Goal: Task Accomplishment & Management: Use online tool/utility

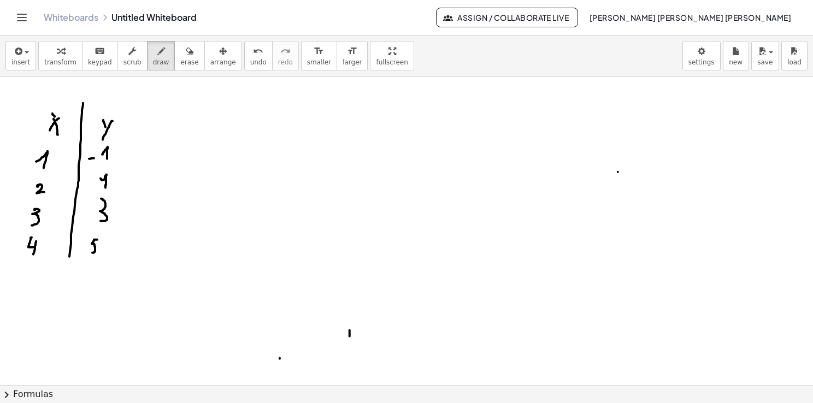
click at [13, 62] on span "insert" at bounding box center [20, 62] width 19 height 8
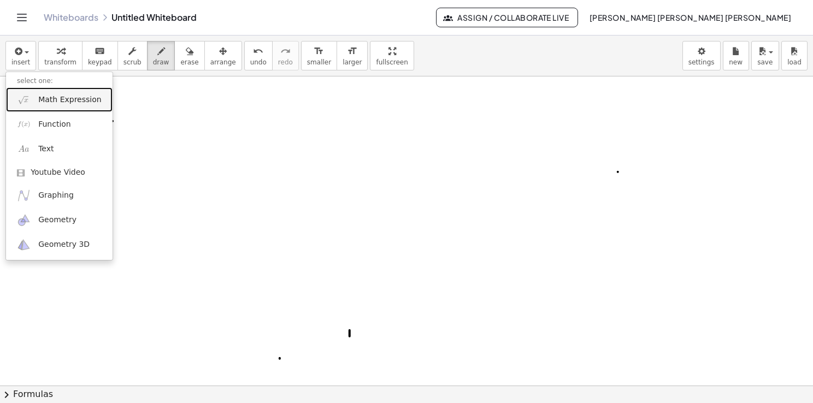
click at [69, 100] on span "Math Expression" at bounding box center [69, 100] width 63 height 11
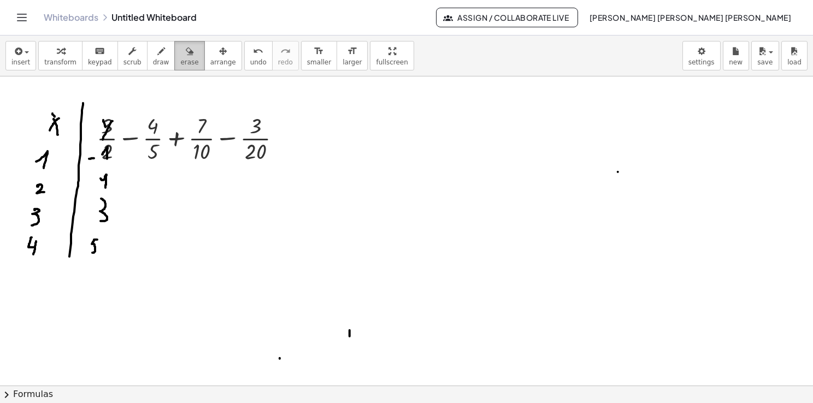
click at [179, 52] on button "erase" at bounding box center [189, 56] width 30 height 30
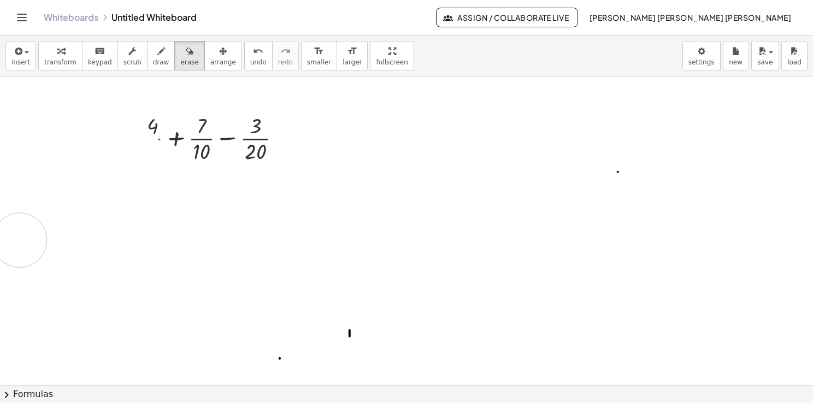
drag, startPoint x: 112, startPoint y: 113, endPoint x: 108, endPoint y: 207, distance: 94.1
click at [20, 240] on div at bounding box center [406, 386] width 813 height 620
click at [153, 61] on button "draw" at bounding box center [161, 56] width 28 height 30
drag, startPoint x: 290, startPoint y: 139, endPoint x: 299, endPoint y: 138, distance: 8.8
click at [298, 138] on div at bounding box center [406, 386] width 813 height 620
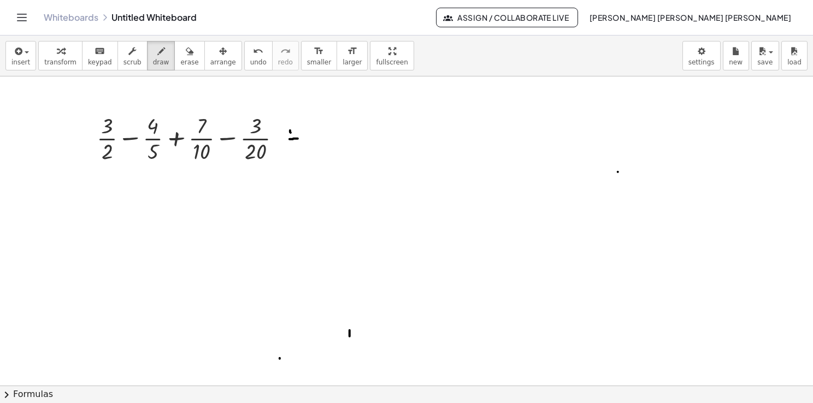
click at [295, 131] on div at bounding box center [406, 386] width 813 height 620
click at [94, 198] on div at bounding box center [406, 386] width 813 height 620
drag, startPoint x: 675, startPoint y: 99, endPoint x: 683, endPoint y: 110, distance: 13.3
click at [681, 110] on div at bounding box center [406, 386] width 813 height 620
click at [692, 105] on div at bounding box center [406, 386] width 813 height 620
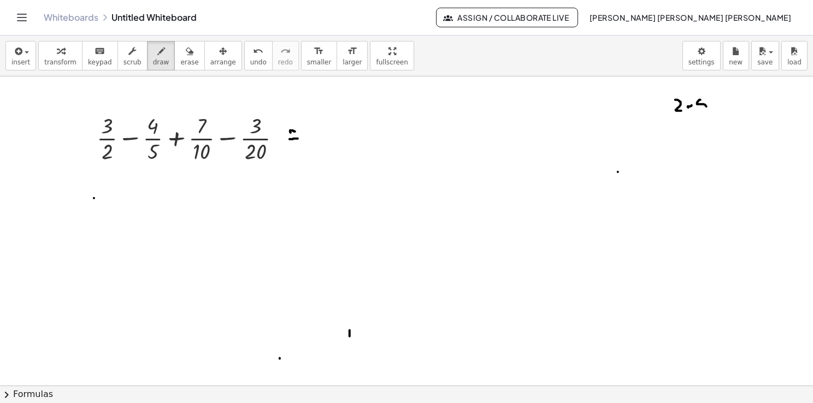
drag, startPoint x: 700, startPoint y: 99, endPoint x: 705, endPoint y: 110, distance: 11.8
click at [706, 110] on div at bounding box center [406, 386] width 813 height 620
drag, startPoint x: 714, startPoint y: 104, endPoint x: 722, endPoint y: 103, distance: 8.8
click at [722, 103] on div at bounding box center [406, 386] width 813 height 620
drag, startPoint x: 727, startPoint y: 100, endPoint x: 728, endPoint y: 108, distance: 7.7
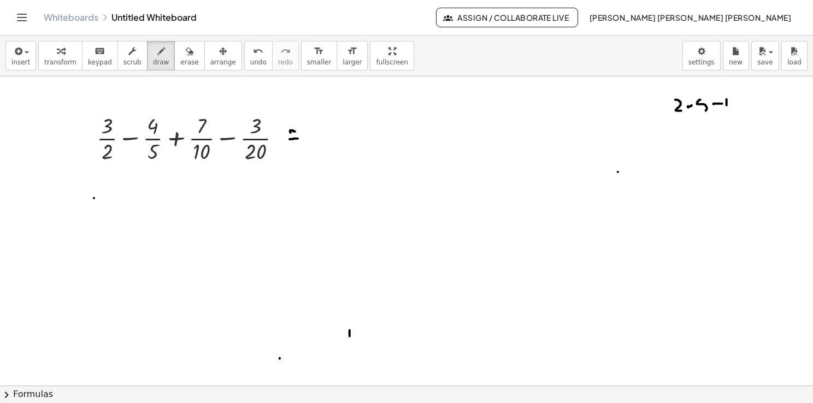
click at [728, 108] on div at bounding box center [406, 386] width 813 height 620
click at [736, 98] on div at bounding box center [406, 386] width 813 height 620
drag, startPoint x: 749, startPoint y: 103, endPoint x: 755, endPoint y: 103, distance: 6.0
click at [755, 102] on div at bounding box center [406, 386] width 813 height 620
drag, startPoint x: 758, startPoint y: 99, endPoint x: 763, endPoint y: 107, distance: 8.8
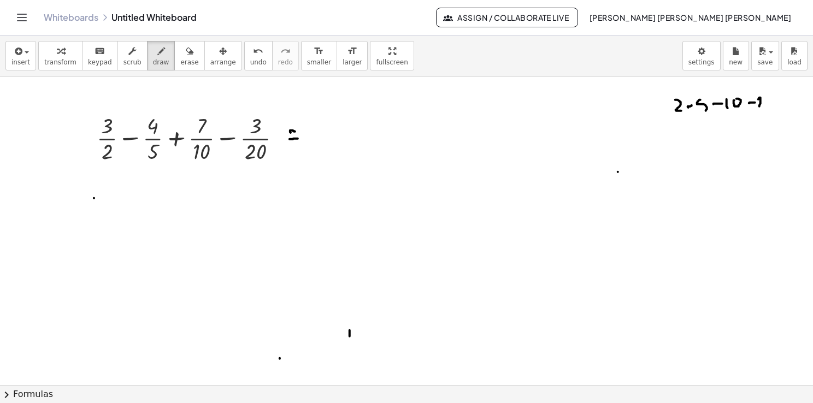
click at [763, 107] on div at bounding box center [406, 386] width 813 height 620
click at [771, 97] on div at bounding box center [406, 386] width 813 height 620
drag, startPoint x: 788, startPoint y: 91, endPoint x: 791, endPoint y: 193, distance: 102.2
click at [791, 193] on div at bounding box center [406, 386] width 813 height 620
drag, startPoint x: 795, startPoint y: 98, endPoint x: 800, endPoint y: 108, distance: 10.8
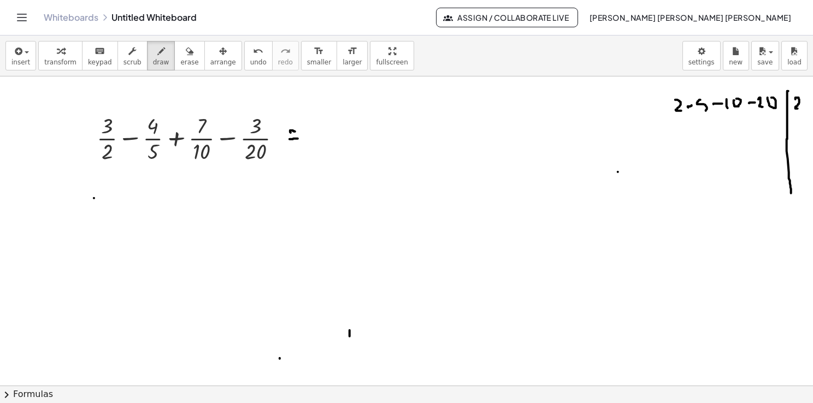
click at [800, 108] on div at bounding box center [406, 386] width 813 height 620
drag, startPoint x: 767, startPoint y: 118, endPoint x: 767, endPoint y: 127, distance: 8.7
click at [767, 127] on div at bounding box center [406, 386] width 813 height 620
click at [771, 119] on div at bounding box center [406, 386] width 813 height 620
drag, startPoint x: 740, startPoint y: 115, endPoint x: 733, endPoint y: 126, distance: 13.3
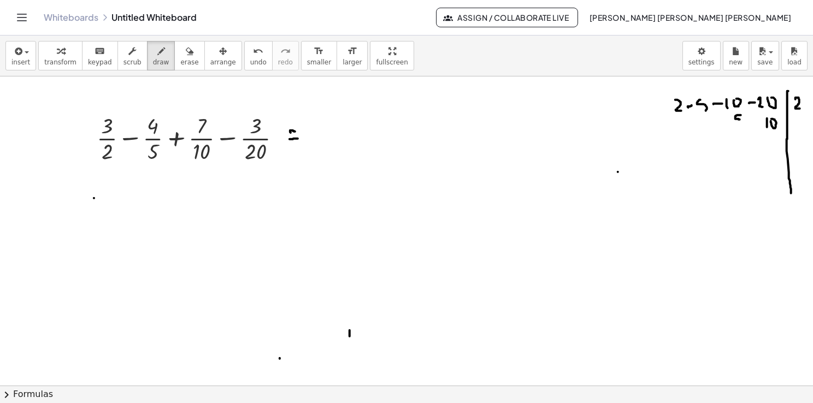
click at [733, 126] on div at bounding box center [406, 386] width 813 height 620
drag, startPoint x: 673, startPoint y: 125, endPoint x: 676, endPoint y: 131, distance: 7.3
click at [676, 131] on div at bounding box center [406, 386] width 813 height 620
drag, startPoint x: 800, startPoint y: 119, endPoint x: 808, endPoint y: 132, distance: 15.5
click at [808, 132] on div "+ · 3 · 2 − · 4 · 5 + · 7 · 10 − · 3 · 20 ×" at bounding box center [406, 230] width 813 height 309
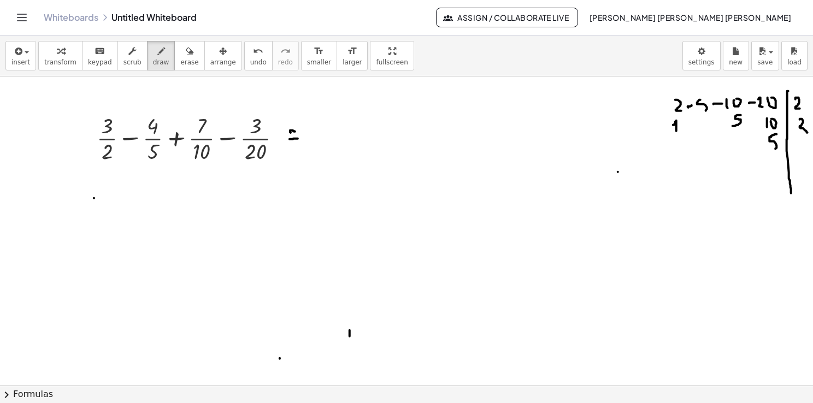
drag, startPoint x: 777, startPoint y: 134, endPoint x: 769, endPoint y: 150, distance: 18.1
click at [771, 150] on div at bounding box center [406, 386] width 813 height 620
drag, startPoint x: 801, startPoint y: 138, endPoint x: 794, endPoint y: 153, distance: 16.6
click at [795, 152] on div at bounding box center [406, 386] width 813 height 620
drag, startPoint x: 776, startPoint y: 158, endPoint x: 774, endPoint y: 166, distance: 7.8
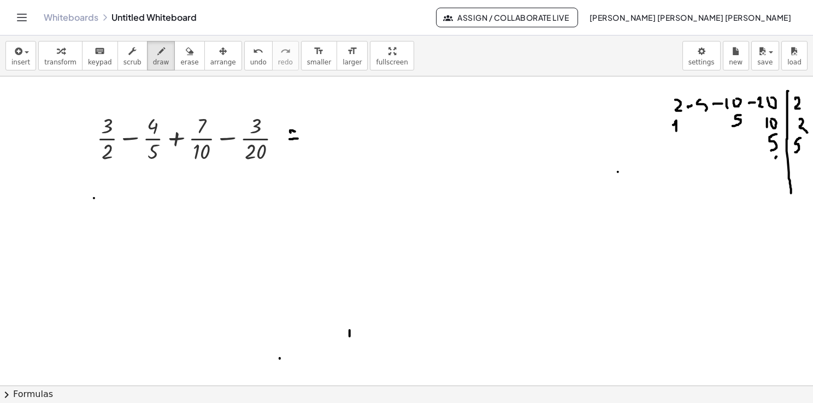
click at [774, 166] on div at bounding box center [406, 386] width 813 height 620
drag, startPoint x: 742, startPoint y: 133, endPoint x: 740, endPoint y: 144, distance: 11.3
click at [740, 144] on div at bounding box center [406, 386] width 813 height 620
drag, startPoint x: 713, startPoint y: 122, endPoint x: 708, endPoint y: 132, distance: 11.3
click at [708, 132] on div at bounding box center [406, 386] width 813 height 620
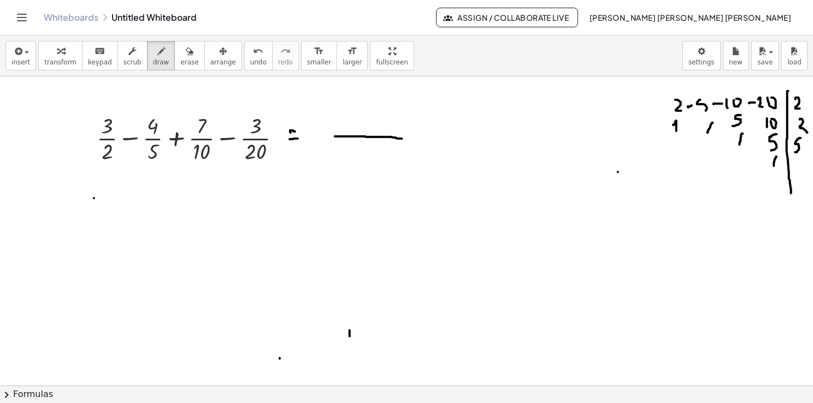
drag, startPoint x: 335, startPoint y: 136, endPoint x: 415, endPoint y: 140, distance: 79.9
click at [415, 140] on div at bounding box center [406, 386] width 813 height 620
drag, startPoint x: 375, startPoint y: 148, endPoint x: 380, endPoint y: 161, distance: 14.7
click at [380, 161] on div at bounding box center [406, 386] width 813 height 620
click at [385, 150] on div at bounding box center [406, 386] width 813 height 620
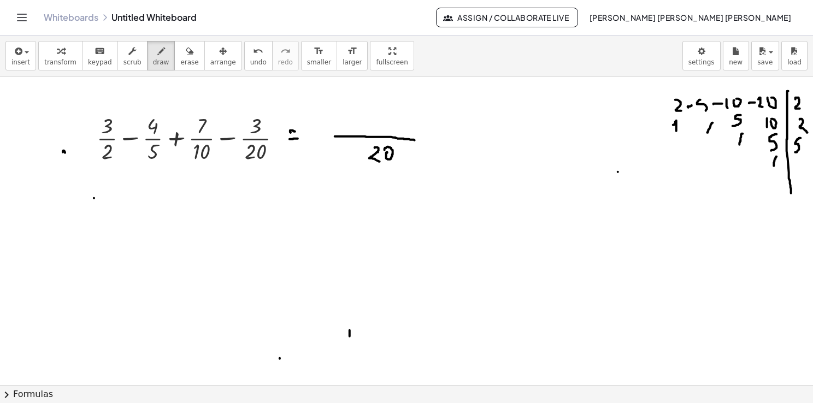
click at [64, 151] on div at bounding box center [406, 386] width 813 height 620
drag, startPoint x: 64, startPoint y: 164, endPoint x: 74, endPoint y: 151, distance: 17.2
click at [74, 151] on div at bounding box center [406, 386] width 813 height 620
click at [74, 160] on div at bounding box center [406, 386] width 813 height 620
drag, startPoint x: 63, startPoint y: 126, endPoint x: 72, endPoint y: 139, distance: 15.8
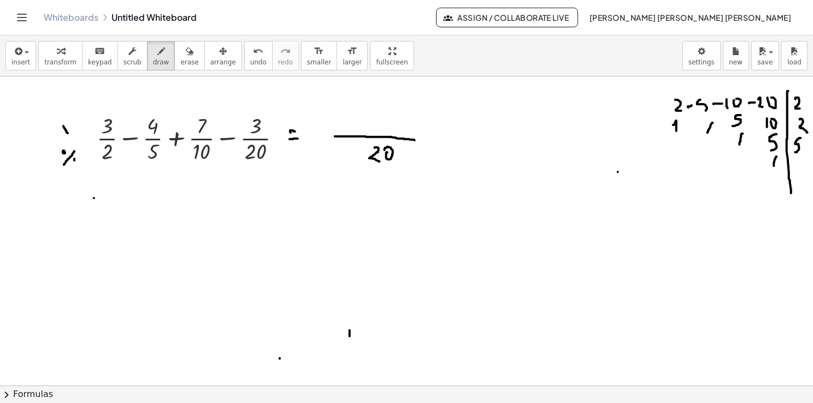
click at [72, 139] on div at bounding box center [406, 386] width 813 height 620
drag, startPoint x: 63, startPoint y: 139, endPoint x: 74, endPoint y: 126, distance: 17.1
click at [74, 126] on div at bounding box center [406, 386] width 813 height 620
drag, startPoint x: 321, startPoint y: 119, endPoint x: 319, endPoint y: 130, distance: 11.0
click at [320, 131] on div at bounding box center [406, 386] width 813 height 620
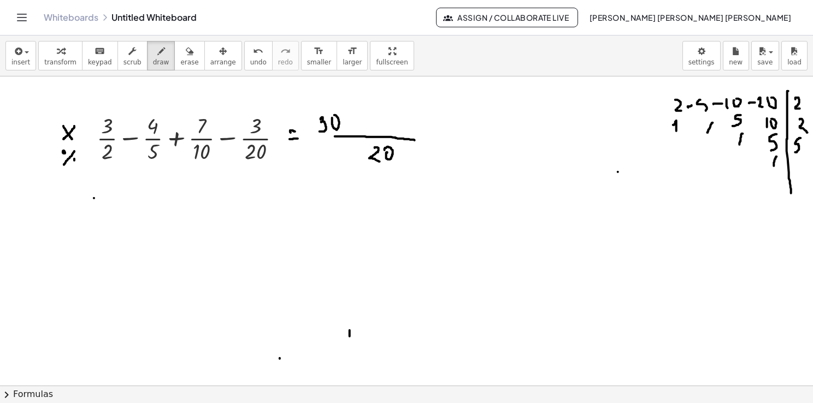
click at [331, 115] on div at bounding box center [406, 386] width 813 height 620
click at [352, 125] on div at bounding box center [406, 386] width 813 height 620
drag, startPoint x: 372, startPoint y: 113, endPoint x: 372, endPoint y: 132, distance: 19.1
click at [372, 132] on div at bounding box center [406, 386] width 813 height 620
drag, startPoint x: 380, startPoint y: 114, endPoint x: 380, endPoint y: 125, distance: 10.9
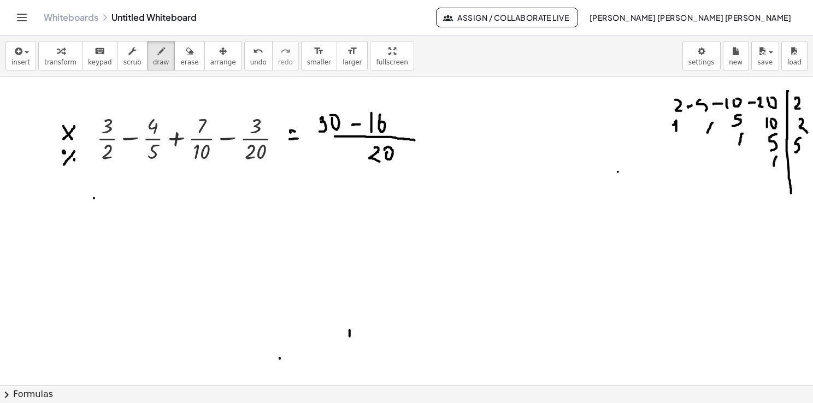
click at [380, 125] on div at bounding box center [406, 386] width 813 height 620
drag, startPoint x: 393, startPoint y: 125, endPoint x: 400, endPoint y: 125, distance: 6.6
click at [400, 125] on div at bounding box center [406, 386] width 813 height 620
drag, startPoint x: 397, startPoint y: 116, endPoint x: 396, endPoint y: 132, distance: 15.3
click at [396, 132] on div at bounding box center [406, 386] width 813 height 620
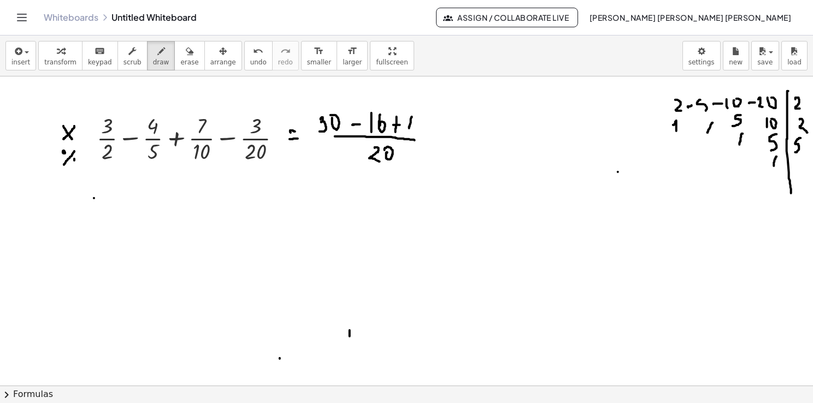
drag, startPoint x: 412, startPoint y: 116, endPoint x: 409, endPoint y: 129, distance: 13.4
click at [409, 129] on div at bounding box center [406, 386] width 813 height 620
drag, startPoint x: 415, startPoint y: 119, endPoint x: 420, endPoint y: 126, distance: 8.3
click at [420, 126] on div at bounding box center [406, 386] width 813 height 620
drag, startPoint x: 421, startPoint y: 119, endPoint x: 419, endPoint y: 134, distance: 15.4
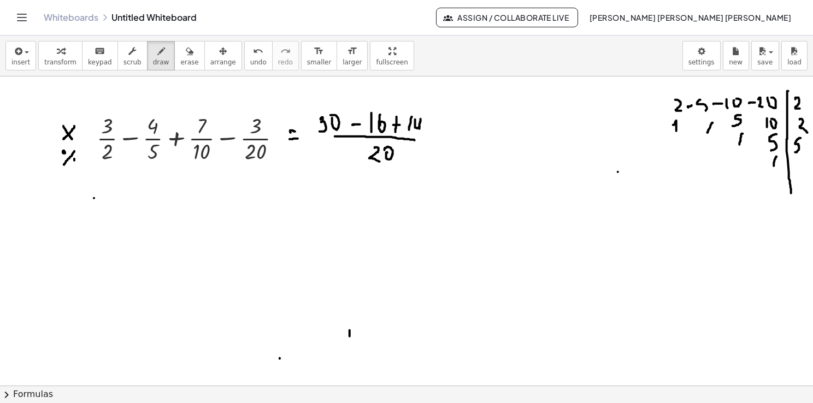
click at [419, 134] on div at bounding box center [406, 386] width 813 height 620
drag, startPoint x: 429, startPoint y: 126, endPoint x: 437, endPoint y: 125, distance: 8.2
click at [437, 125] on div at bounding box center [406, 386] width 813 height 620
drag, startPoint x: 446, startPoint y: 115, endPoint x: 444, endPoint y: 138, distance: 23.1
click at [446, 137] on div at bounding box center [406, 386] width 813 height 620
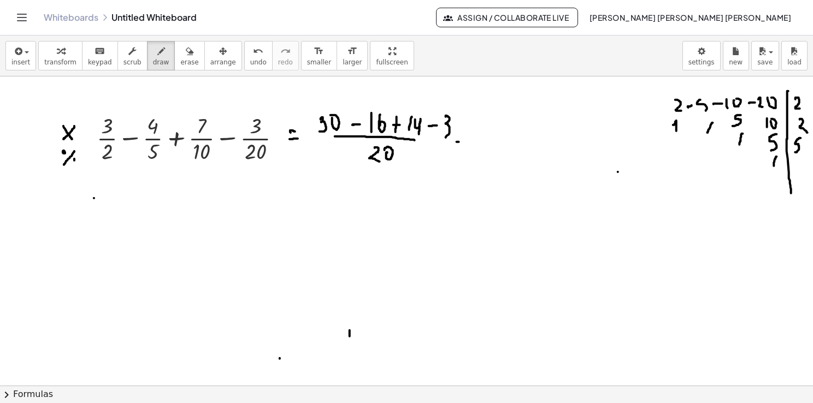
drag, startPoint x: 457, startPoint y: 142, endPoint x: 465, endPoint y: 142, distance: 8.7
click at [465, 142] on div at bounding box center [406, 386] width 813 height 620
drag, startPoint x: 458, startPoint y: 152, endPoint x: 466, endPoint y: 150, distance: 8.0
click at [466, 150] on div at bounding box center [406, 386] width 813 height 620
drag, startPoint x: 327, startPoint y: 107, endPoint x: 372, endPoint y: 108, distance: 44.3
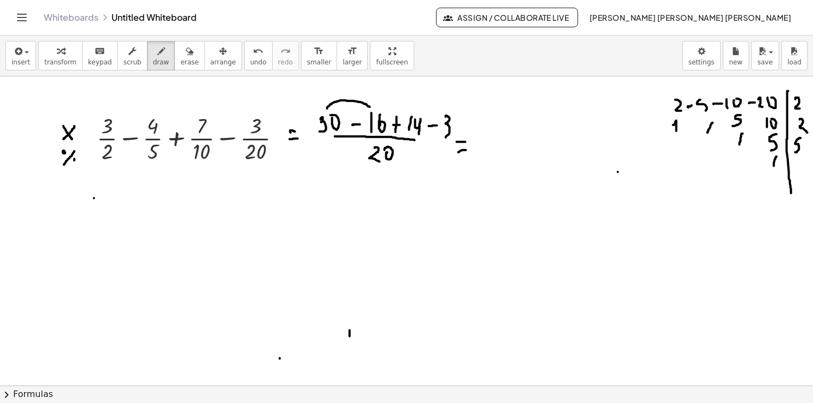
click at [372, 108] on div at bounding box center [406, 386] width 813 height 620
drag, startPoint x: 348, startPoint y: 85, endPoint x: 348, endPoint y: 92, distance: 7.1
click at [348, 92] on div at bounding box center [406, 386] width 813 height 620
drag, startPoint x: 351, startPoint y: 86, endPoint x: 357, endPoint y: 91, distance: 7.4
click at [357, 91] on div at bounding box center [406, 386] width 813 height 620
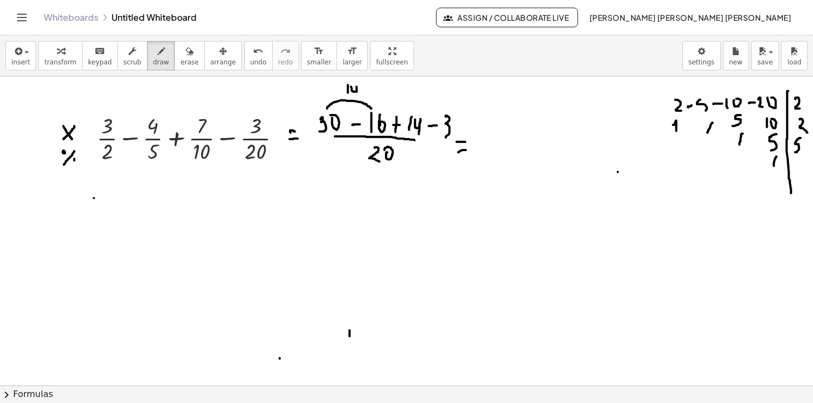
drag, startPoint x: 357, startPoint y: 86, endPoint x: 357, endPoint y: 97, distance: 10.9
click at [357, 97] on div at bounding box center [406, 386] width 813 height 620
drag, startPoint x: 505, startPoint y: 114, endPoint x: 509, endPoint y: 128, distance: 14.2
click at [509, 128] on div at bounding box center [406, 386] width 813 height 620
drag, startPoint x: 522, startPoint y: 110, endPoint x: 523, endPoint y: 125, distance: 14.8
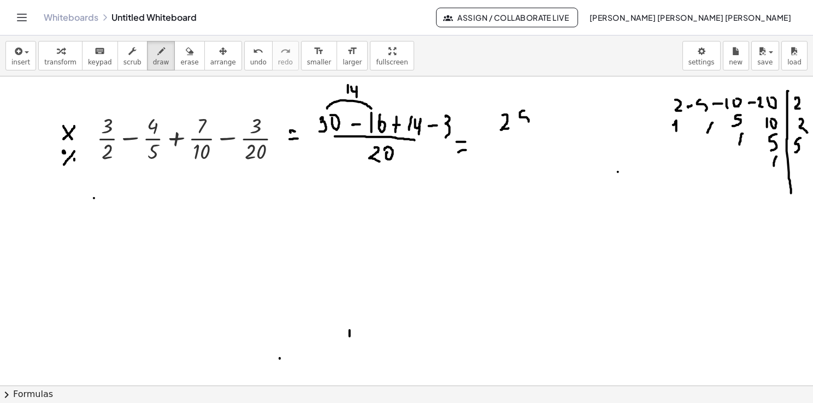
click at [525, 125] on div at bounding box center [406, 386] width 813 height 620
drag, startPoint x: 500, startPoint y: 135, endPoint x: 531, endPoint y: 135, distance: 30.0
click at [531, 134] on div at bounding box center [406, 386] width 813 height 620
drag, startPoint x: 512, startPoint y: 148, endPoint x: 515, endPoint y: 161, distance: 13.5
click at [514, 161] on div at bounding box center [406, 386] width 813 height 620
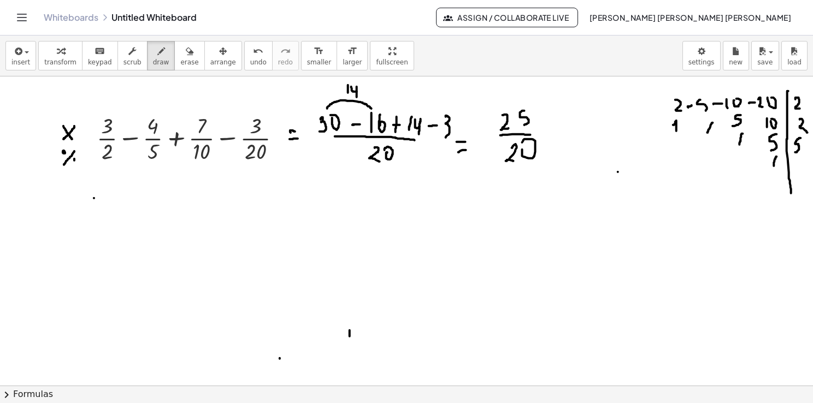
click at [521, 145] on div at bounding box center [406, 386] width 813 height 620
click at [172, 68] on div "insert select one: Math Expression Function Text Youtube Video Graphing Geometr…" at bounding box center [406, 56] width 813 height 41
click at [52, 171] on div at bounding box center [406, 386] width 813 height 620
drag, startPoint x: 168, startPoint y: 56, endPoint x: 111, endPoint y: 129, distance: 92.7
click at [174, 56] on button "erase" at bounding box center [189, 56] width 30 height 30
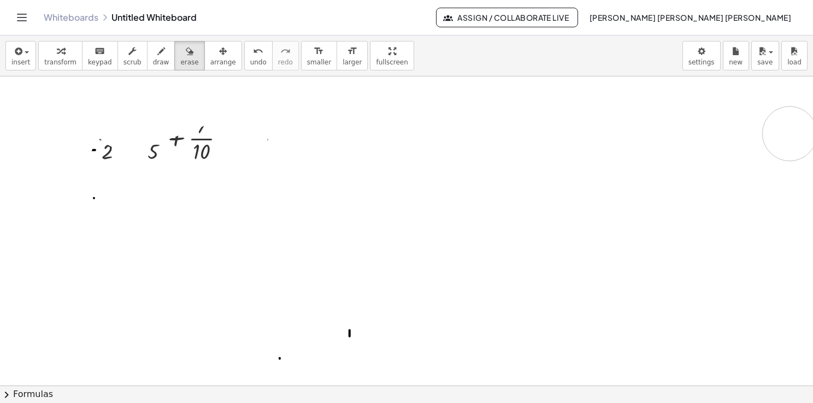
drag, startPoint x: 63, startPoint y: 175, endPoint x: 743, endPoint y: 276, distance: 687.2
click at [750, 231] on div at bounding box center [406, 386] width 813 height 620
click at [216, 63] on button "arrange" at bounding box center [223, 56] width 38 height 30
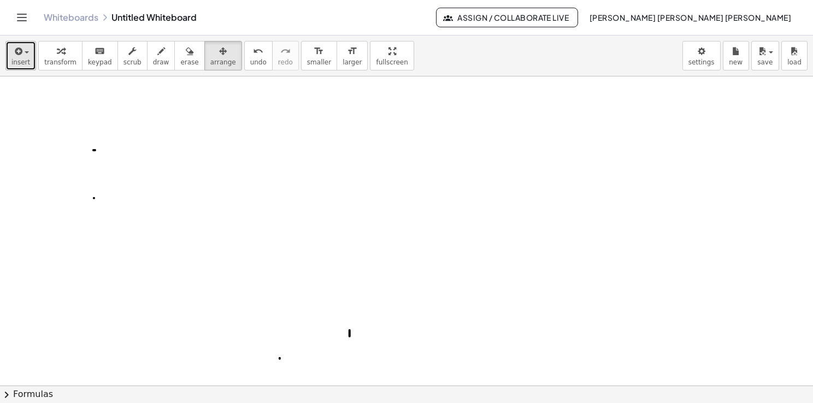
click at [24, 44] on div "button" at bounding box center [20, 50] width 19 height 13
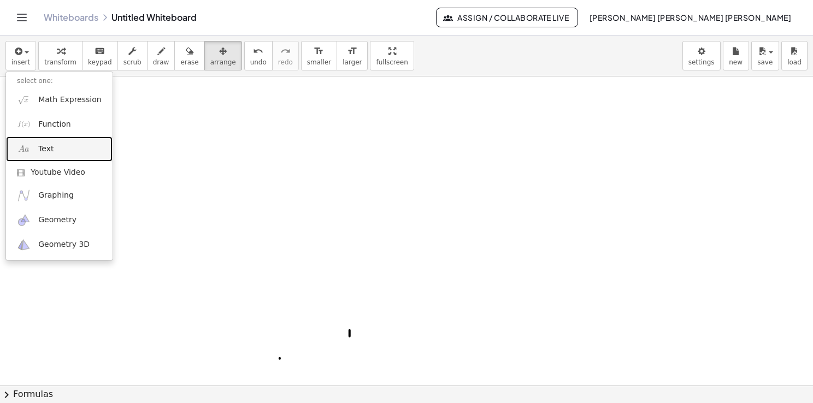
click at [61, 146] on link "Text" at bounding box center [59, 149] width 107 height 25
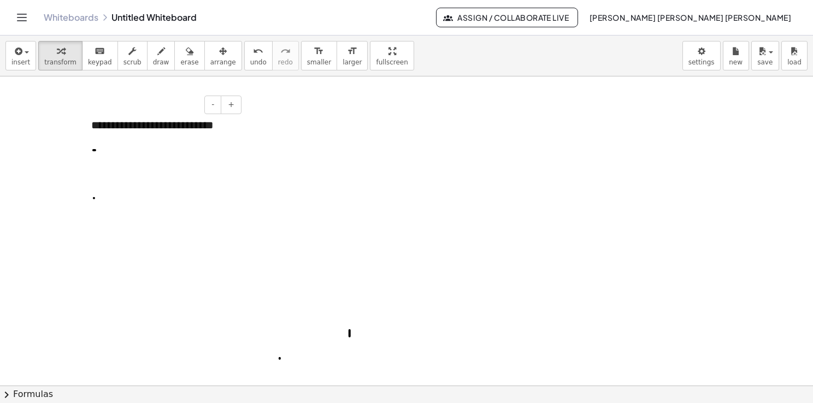
click at [135, 106] on div "- +" at bounding box center [160, 105] width 164 height 19
click at [177, 146] on div "**********" at bounding box center [162, 133] width 164 height 53
click at [210, 64] on span "arrange" at bounding box center [223, 62] width 26 height 8
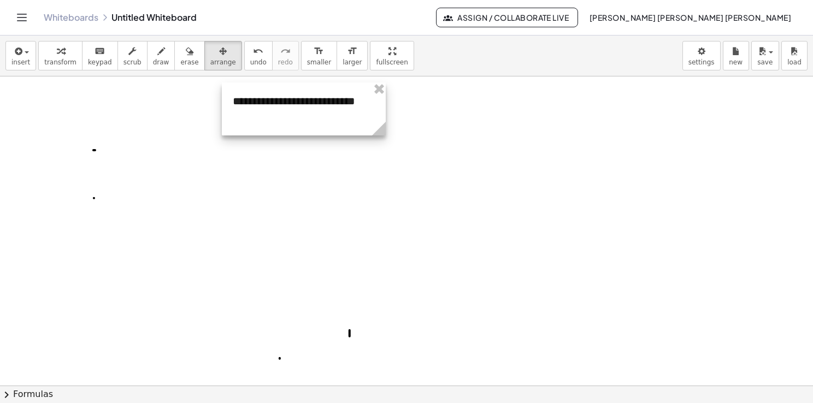
drag, startPoint x: 195, startPoint y: 115, endPoint x: 347, endPoint y: 90, distance: 154.5
click at [347, 90] on div at bounding box center [304, 108] width 164 height 53
click at [317, 163] on div at bounding box center [406, 386] width 813 height 620
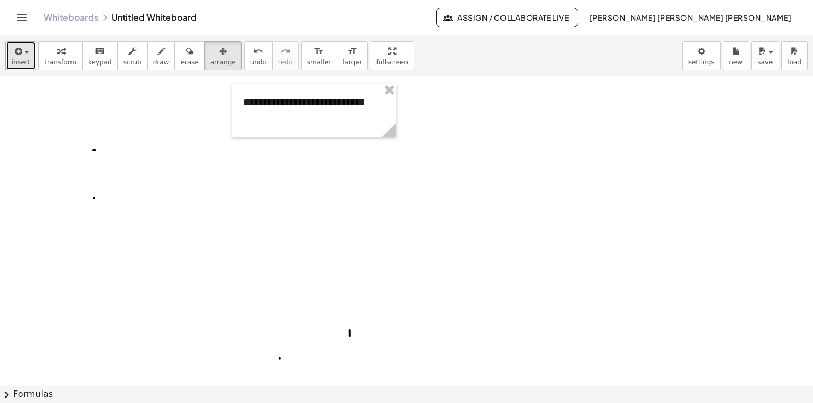
click at [20, 63] on span "insert" at bounding box center [20, 62] width 19 height 8
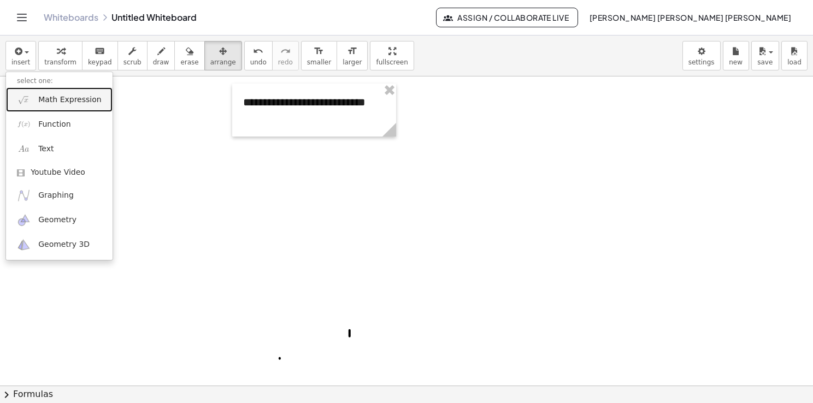
click at [82, 103] on span "Math Expression" at bounding box center [69, 100] width 63 height 11
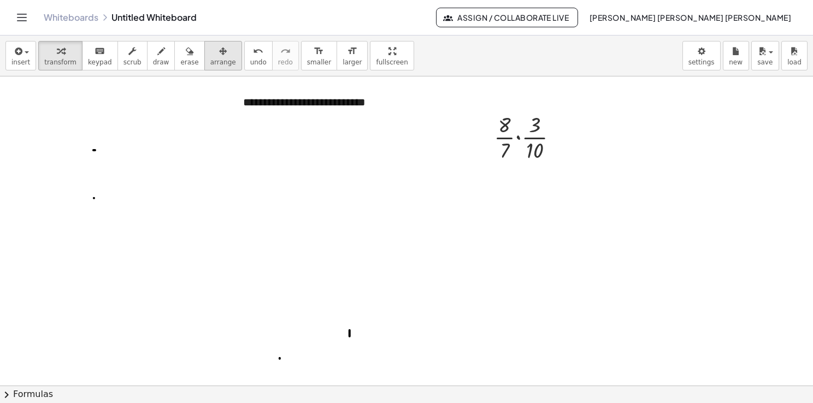
click at [204, 67] on button "arrange" at bounding box center [223, 56] width 38 height 30
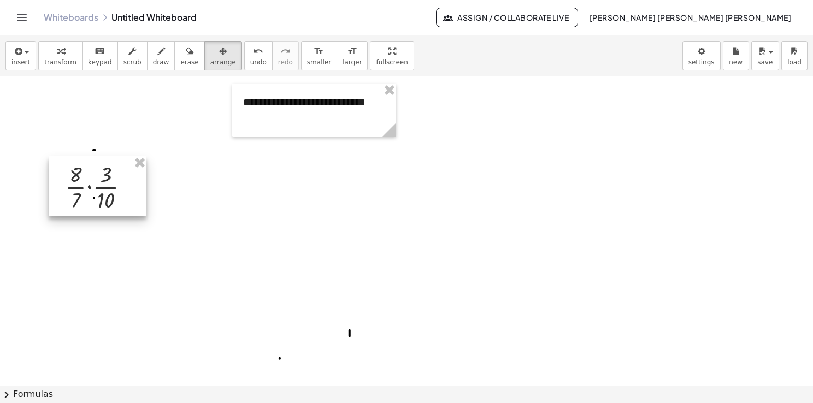
drag, startPoint x: 538, startPoint y: 123, endPoint x: 109, endPoint y: 173, distance: 431.3
click at [109, 173] on div at bounding box center [98, 186] width 98 height 60
click at [209, 207] on div at bounding box center [406, 386] width 813 height 620
click at [153, 60] on span "draw" at bounding box center [161, 62] width 16 height 8
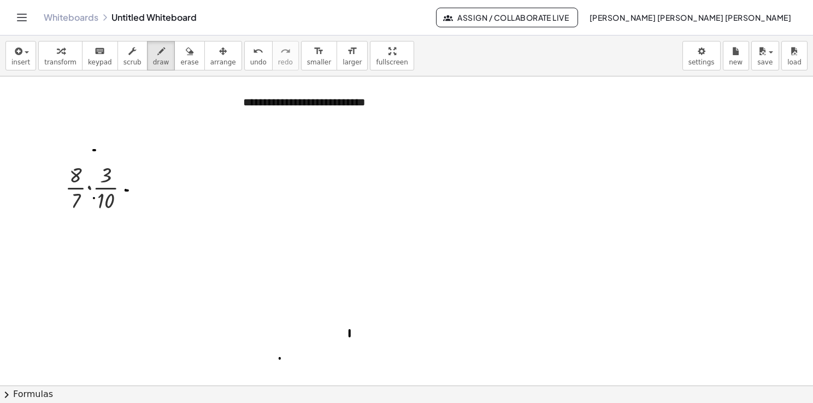
drag, startPoint x: 126, startPoint y: 190, endPoint x: 132, endPoint y: 190, distance: 6.0
click at [132, 190] on div at bounding box center [406, 386] width 813 height 620
drag, startPoint x: 127, startPoint y: 185, endPoint x: 132, endPoint y: 186, distance: 5.6
click at [132, 185] on div at bounding box center [406, 386] width 813 height 620
drag, startPoint x: 88, startPoint y: 176, endPoint x: 95, endPoint y: 177, distance: 7.2
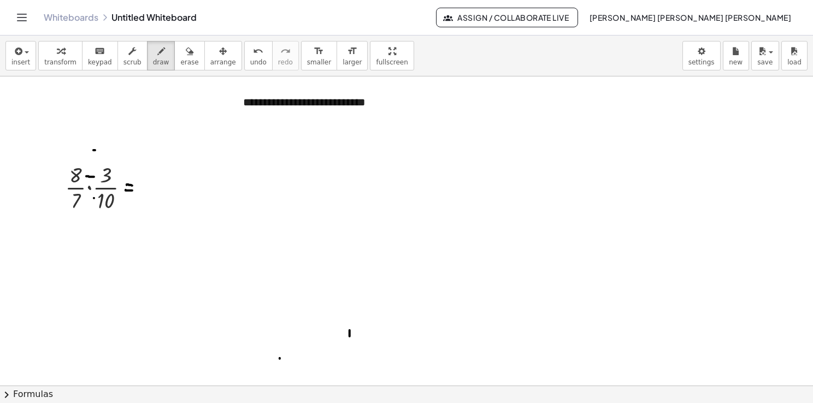
click at [95, 177] on div at bounding box center [406, 386] width 813 height 620
drag, startPoint x: 95, startPoint y: 173, endPoint x: 96, endPoint y: 181, distance: 8.8
click at [96, 181] on div at bounding box center [406, 386] width 813 height 620
drag, startPoint x: 149, startPoint y: 169, endPoint x: 155, endPoint y: 178, distance: 10.9
click at [155, 179] on div at bounding box center [406, 386] width 813 height 620
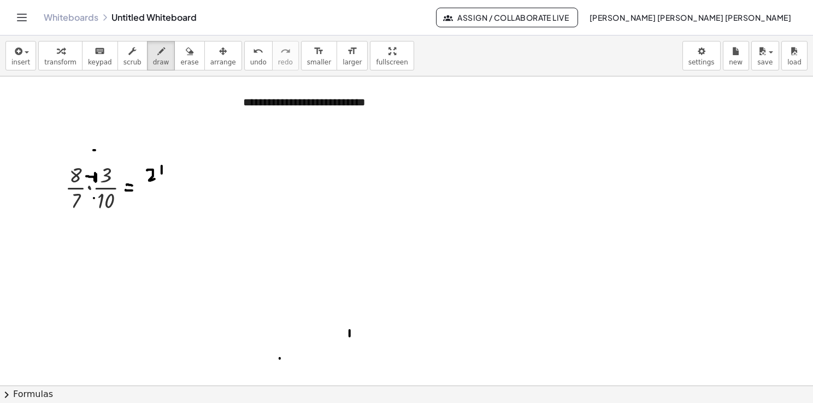
drag, startPoint x: 162, startPoint y: 166, endPoint x: 164, endPoint y: 173, distance: 8.0
click at [164, 173] on div at bounding box center [406, 386] width 813 height 620
drag, startPoint x: 166, startPoint y: 165, endPoint x: 164, endPoint y: 180, distance: 15.5
click at [164, 180] on div at bounding box center [406, 386] width 813 height 620
drag, startPoint x: 144, startPoint y: 187, endPoint x: 168, endPoint y: 187, distance: 24.0
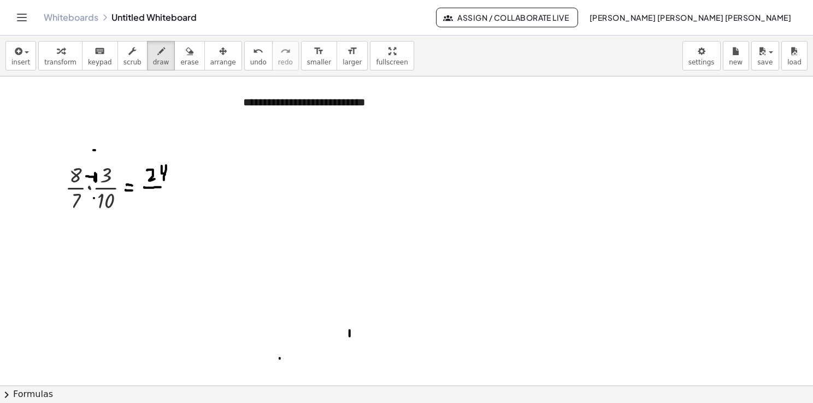
click at [168, 187] on div at bounding box center [406, 386] width 813 height 620
drag, startPoint x: 154, startPoint y: 195, endPoint x: 153, endPoint y: 207, distance: 12.0
click at [153, 207] on div at bounding box center [406, 386] width 813 height 620
drag, startPoint x: 152, startPoint y: 201, endPoint x: 158, endPoint y: 199, distance: 6.4
click at [157, 199] on div at bounding box center [406, 386] width 813 height 620
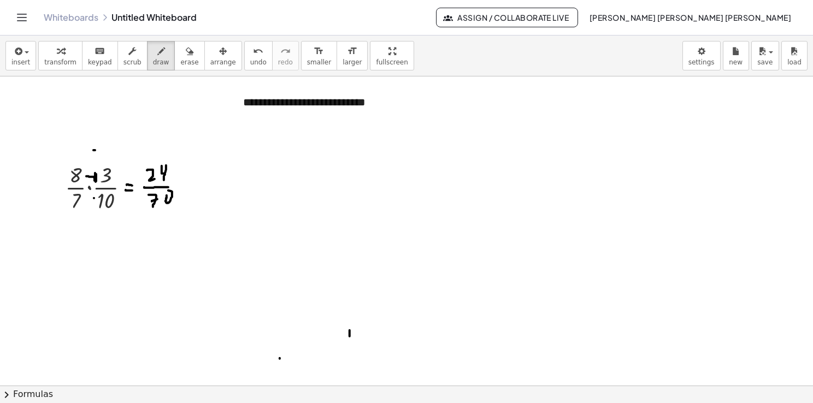
click at [167, 190] on div at bounding box center [406, 386] width 813 height 620
click at [210, 60] on span "arrange" at bounding box center [223, 62] width 26 height 8
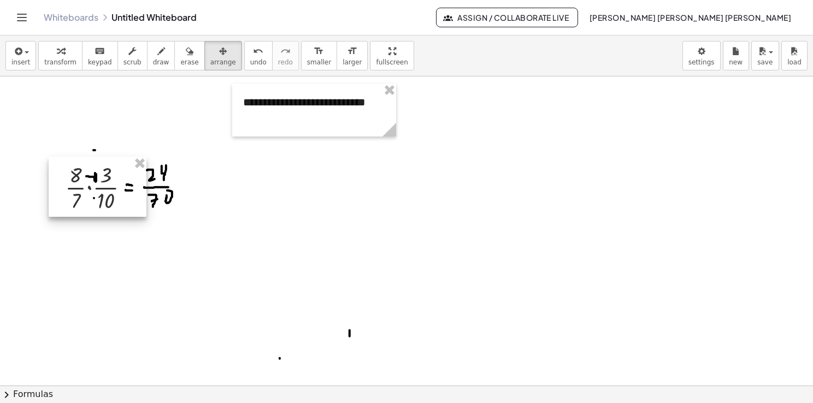
click at [101, 186] on div at bounding box center [98, 187] width 98 height 60
click at [31, 66] on button "insert" at bounding box center [20, 56] width 31 height 30
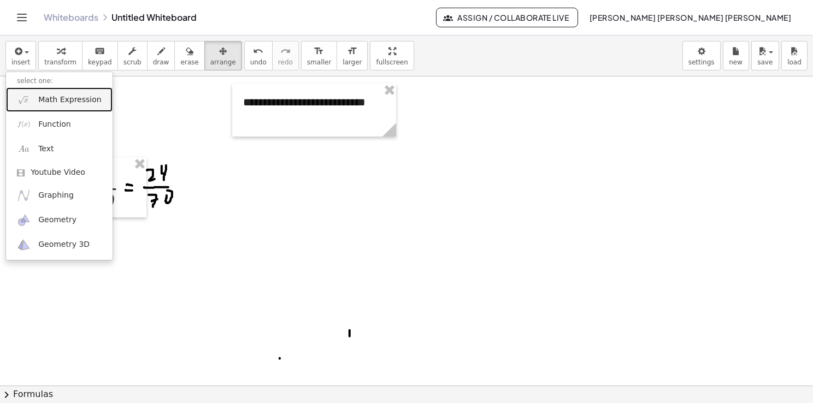
click at [72, 92] on link "Math Expression" at bounding box center [59, 99] width 107 height 25
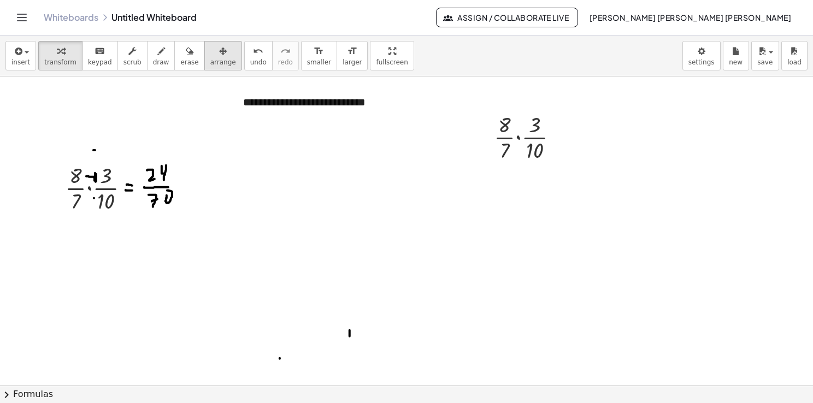
click at [209, 68] on button "arrange" at bounding box center [223, 56] width 38 height 30
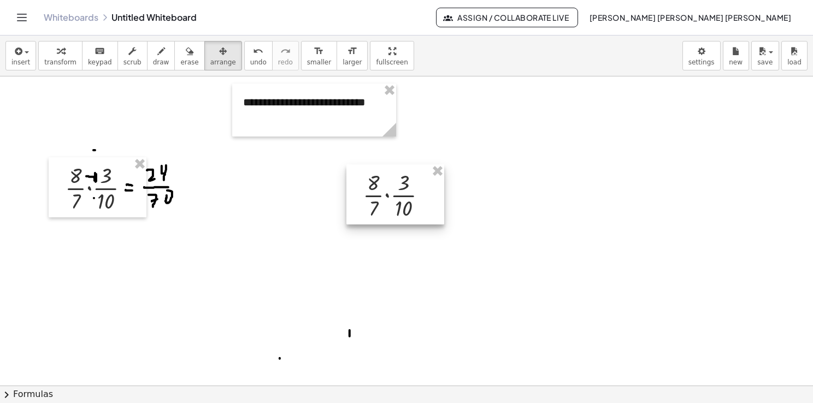
drag, startPoint x: 510, startPoint y: 135, endPoint x: 373, endPoint y: 188, distance: 147.7
click at [373, 188] on div at bounding box center [395, 194] width 98 height 60
click at [567, 204] on div at bounding box center [406, 386] width 813 height 620
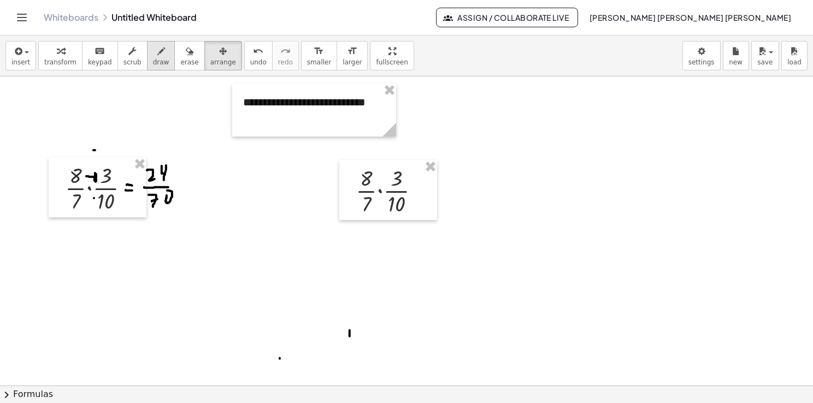
click at [149, 67] on div "insert select one: Math Expression Function Text Youtube Video Graphing Geometr…" at bounding box center [406, 56] width 813 height 41
click at [157, 50] on icon "button" at bounding box center [161, 51] width 8 height 13
drag, startPoint x: 358, startPoint y: 189, endPoint x: 373, endPoint y: 167, distance: 26.1
click at [373, 167] on div at bounding box center [406, 386] width 813 height 620
drag, startPoint x: 360, startPoint y: 137, endPoint x: 361, endPoint y: 146, distance: 9.4
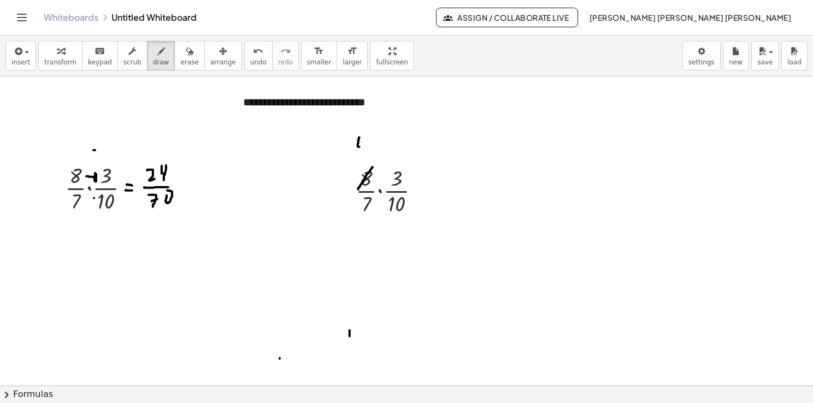
click at [361, 146] on div at bounding box center [406, 386] width 813 height 620
drag, startPoint x: 365, startPoint y: 137, endPoint x: 361, endPoint y: 154, distance: 17.4
click at [361, 154] on div at bounding box center [406, 386] width 813 height 620
drag, startPoint x: 388, startPoint y: 209, endPoint x: 408, endPoint y: 192, distance: 25.2
click at [408, 192] on div at bounding box center [406, 386] width 813 height 620
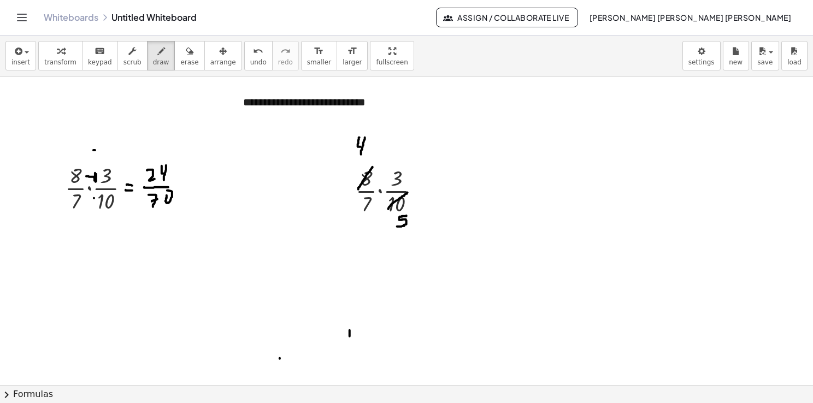
drag, startPoint x: 406, startPoint y: 215, endPoint x: 410, endPoint y: 223, distance: 8.8
click at [396, 226] on div at bounding box center [406, 386] width 813 height 620
drag, startPoint x: 427, startPoint y: 192, endPoint x: 434, endPoint y: 192, distance: 7.7
click at [434, 192] on div at bounding box center [406, 386] width 813 height 620
click at [431, 185] on div at bounding box center [406, 386] width 813 height 620
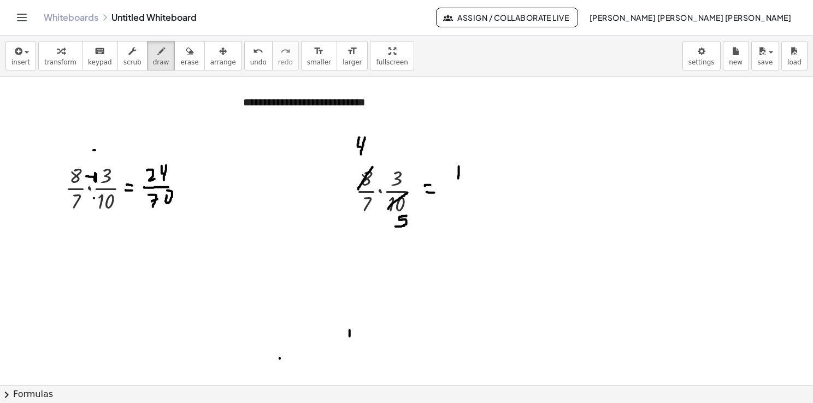
drag, startPoint x: 459, startPoint y: 166, endPoint x: 458, endPoint y: 183, distance: 17.0
click at [458, 183] on div at bounding box center [406, 386] width 813 height 620
drag, startPoint x: 472, startPoint y: 164, endPoint x: 478, endPoint y: 174, distance: 12.0
click at [478, 174] on div at bounding box center [406, 386] width 813 height 620
drag, startPoint x: 458, startPoint y: 195, endPoint x: 484, endPoint y: 190, distance: 25.5
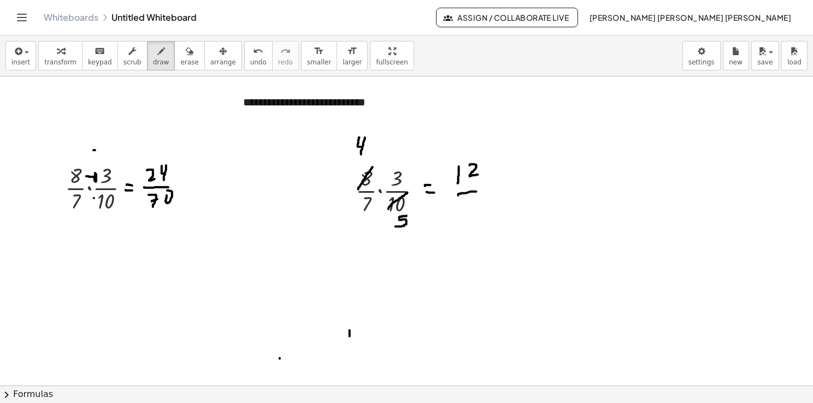
click at [484, 190] on div at bounding box center [406, 386] width 813 height 620
drag, startPoint x: 465, startPoint y: 201, endPoint x: 465, endPoint y: 217, distance: 16.9
click at [465, 217] on div at bounding box center [406, 386] width 813 height 620
drag, startPoint x: 487, startPoint y: 199, endPoint x: 480, endPoint y: 215, distance: 17.4
click at [480, 215] on div at bounding box center [406, 386] width 813 height 620
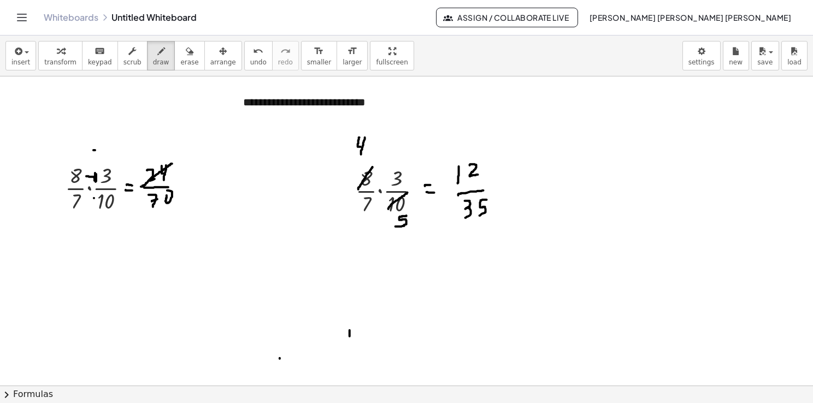
drag, startPoint x: 141, startPoint y: 186, endPoint x: 173, endPoint y: 163, distance: 39.1
click at [173, 163] on div at bounding box center [406, 386] width 813 height 620
drag, startPoint x: 156, startPoint y: 135, endPoint x: 153, endPoint y: 149, distance: 14.6
click at [153, 149] on div at bounding box center [406, 386] width 813 height 620
drag, startPoint x: 163, startPoint y: 135, endPoint x: 166, endPoint y: 148, distance: 12.5
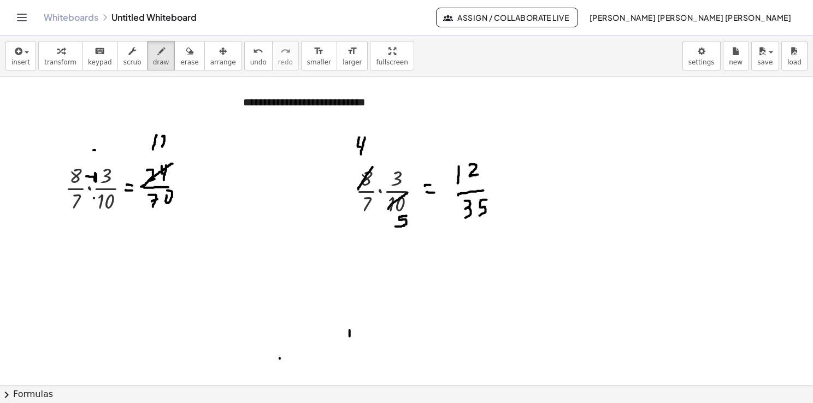
click at [166, 148] on div at bounding box center [406, 386] width 813 height 620
drag, startPoint x: 149, startPoint y: 213, endPoint x: 175, endPoint y: 193, distance: 32.0
click at [175, 193] on div at bounding box center [406, 386] width 813 height 620
drag, startPoint x: 157, startPoint y: 223, endPoint x: 153, endPoint y: 239, distance: 15.9
click at [154, 239] on div at bounding box center [406, 386] width 813 height 620
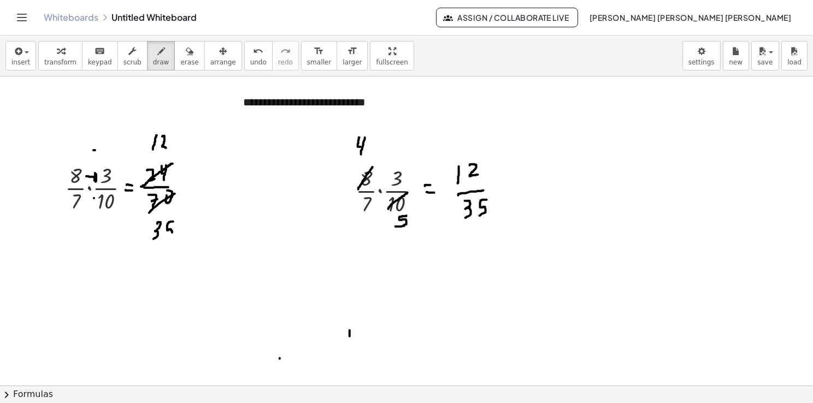
drag, startPoint x: 173, startPoint y: 221, endPoint x: 167, endPoint y: 237, distance: 16.4
click at [168, 237] on div at bounding box center [406, 386] width 813 height 620
drag, startPoint x: 194, startPoint y: 186, endPoint x: 200, endPoint y: 186, distance: 6.0
click at [199, 186] on div at bounding box center [406, 386] width 813 height 620
drag, startPoint x: 194, startPoint y: 190, endPoint x: 201, endPoint y: 188, distance: 6.8
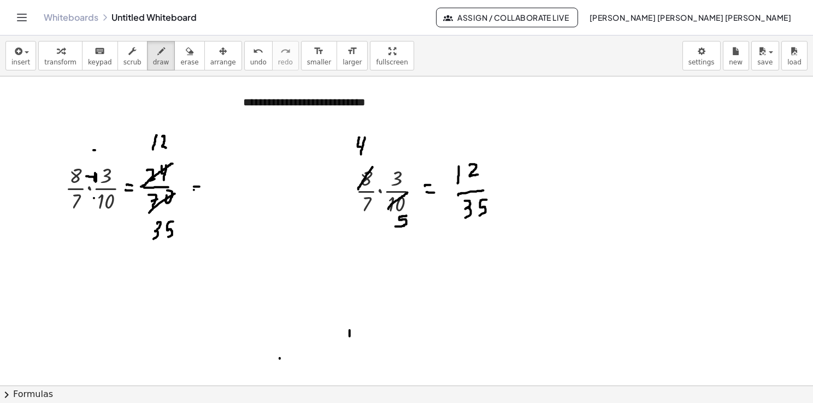
click at [201, 188] on div at bounding box center [406, 386] width 813 height 620
drag, startPoint x: 222, startPoint y: 170, endPoint x: 218, endPoint y: 185, distance: 15.4
click at [218, 184] on div at bounding box center [406, 386] width 813 height 620
drag, startPoint x: 232, startPoint y: 172, endPoint x: 295, endPoint y: 196, distance: 67.3
click at [239, 181] on div at bounding box center [406, 386] width 813 height 620
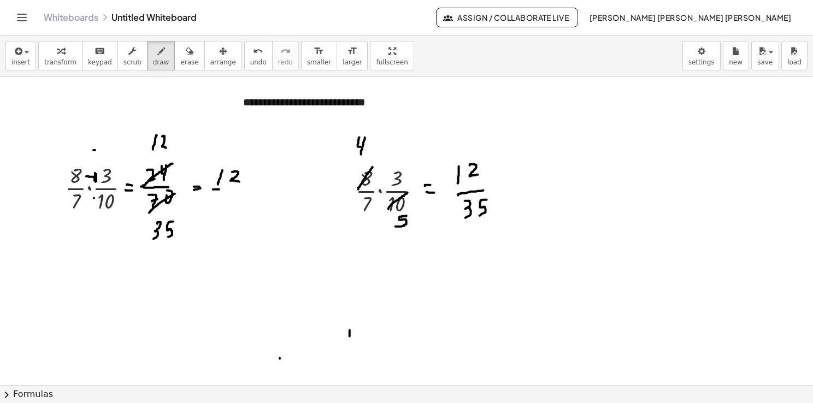
drag, startPoint x: 213, startPoint y: 189, endPoint x: 242, endPoint y: 193, distance: 29.3
click at [244, 190] on div at bounding box center [406, 386] width 813 height 620
drag, startPoint x: 222, startPoint y: 196, endPoint x: 222, endPoint y: 205, distance: 9.3
click at [222, 206] on div at bounding box center [406, 386] width 813 height 620
drag, startPoint x: 238, startPoint y: 196, endPoint x: 237, endPoint y: 209, distance: 13.2
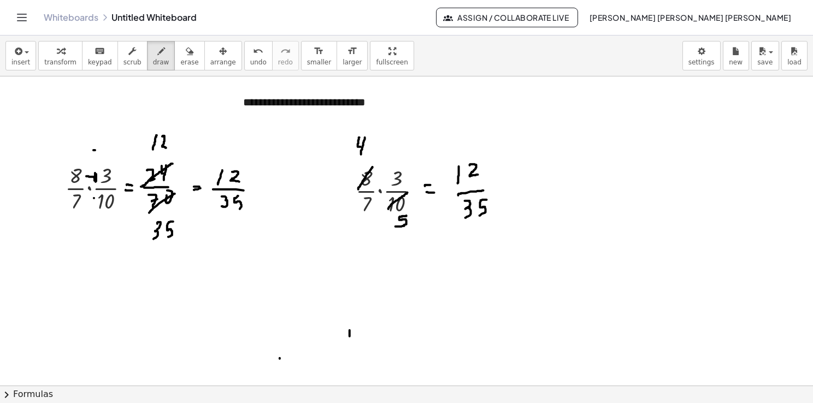
click at [238, 209] on div at bounding box center [406, 386] width 813 height 620
click at [19, 57] on icon "button" at bounding box center [18, 51] width 10 height 13
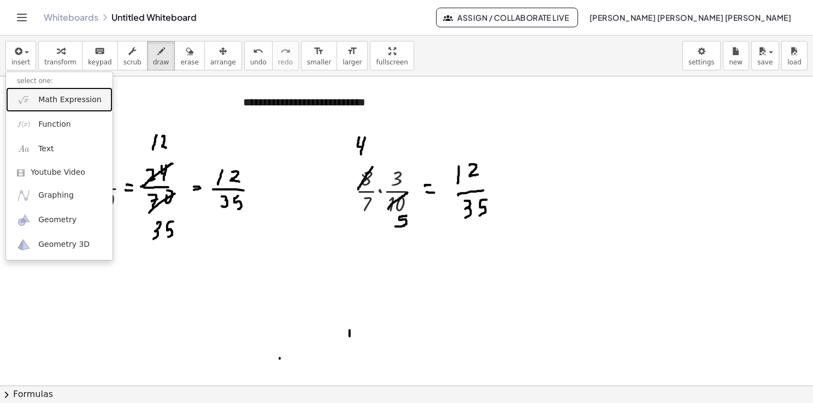
click at [72, 101] on span "Math Expression" at bounding box center [69, 100] width 63 height 11
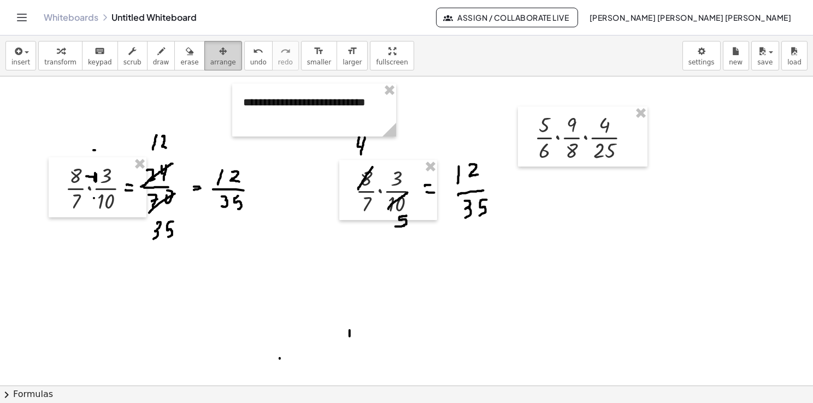
click at [210, 54] on div "button" at bounding box center [223, 50] width 26 height 13
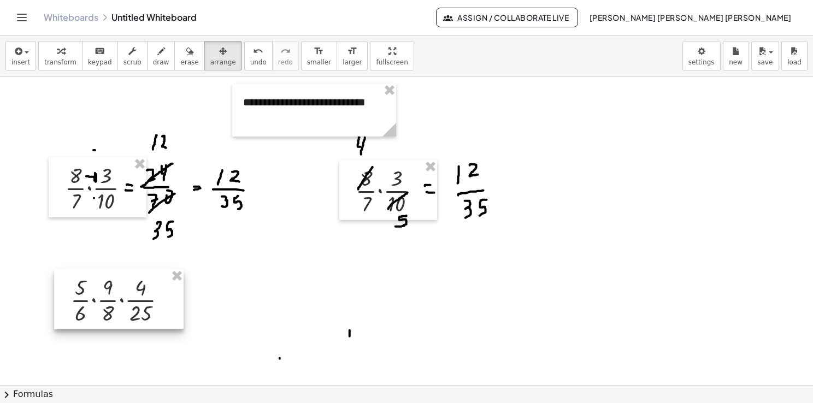
drag, startPoint x: 601, startPoint y: 139, endPoint x: 141, endPoint y: 304, distance: 488.7
click at [141, 304] on div at bounding box center [118, 299] width 129 height 60
click at [272, 316] on div at bounding box center [406, 386] width 813 height 620
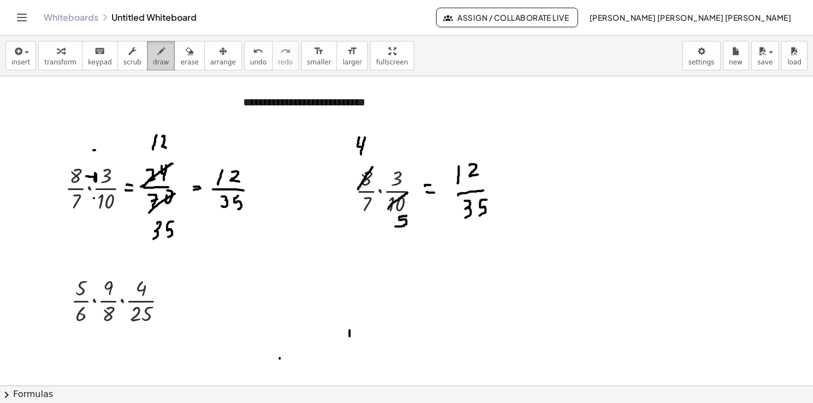
click at [157, 54] on icon "button" at bounding box center [161, 51] width 8 height 13
drag, startPoint x: 70, startPoint y: 296, endPoint x: 90, endPoint y: 282, distance: 23.6
click at [90, 282] on div at bounding box center [406, 386] width 813 height 620
drag, startPoint x: 127, startPoint y: 323, endPoint x: 152, endPoint y: 304, distance: 31.1
click at [152, 304] on div at bounding box center [406, 386] width 813 height 620
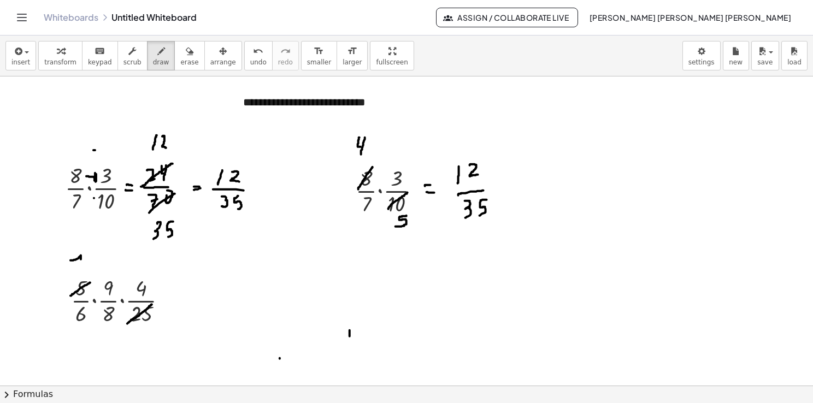
drag, startPoint x: 70, startPoint y: 260, endPoint x: 77, endPoint y: 269, distance: 10.9
click at [77, 269] on div at bounding box center [406, 386] width 813 height 620
drag, startPoint x: 145, startPoint y: 329, endPoint x: 135, endPoint y: 338, distance: 12.4
click at [135, 338] on div at bounding box center [406, 386] width 813 height 620
drag, startPoint x: 129, startPoint y: 291, endPoint x: 151, endPoint y: 282, distance: 23.5
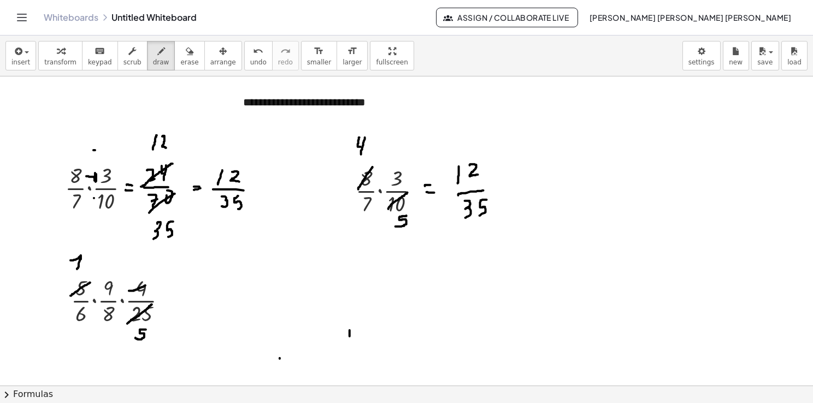
click at [151, 282] on div at bounding box center [406, 386] width 813 height 620
drag, startPoint x: 157, startPoint y: 264, endPoint x: 162, endPoint y: 274, distance: 11.5
click at [162, 274] on div at bounding box center [406, 386] width 813 height 620
drag, startPoint x: 93, startPoint y: 321, endPoint x: 117, endPoint y: 307, distance: 28.2
click at [117, 307] on div at bounding box center [406, 386] width 813 height 620
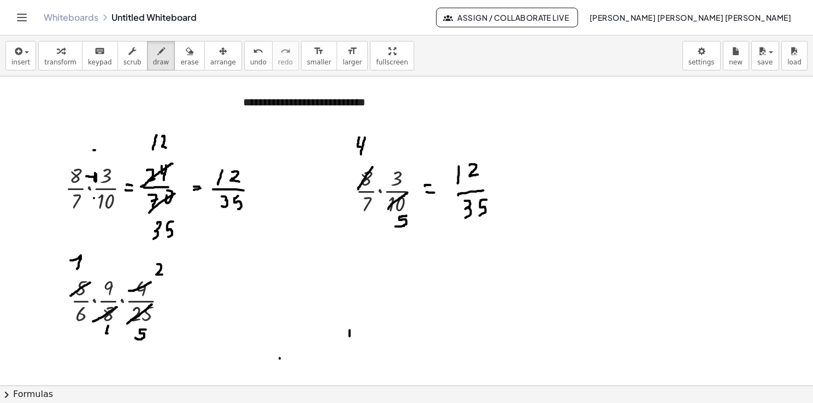
drag, startPoint x: 108, startPoint y: 326, endPoint x: 112, endPoint y: 333, distance: 8.1
click at [111, 334] on div at bounding box center [406, 386] width 813 height 620
drag, startPoint x: 114, startPoint y: 328, endPoint x: 110, endPoint y: 342, distance: 14.0
click at [110, 342] on div at bounding box center [406, 386] width 813 height 620
drag, startPoint x: 73, startPoint y: 321, endPoint x: 90, endPoint y: 309, distance: 20.8
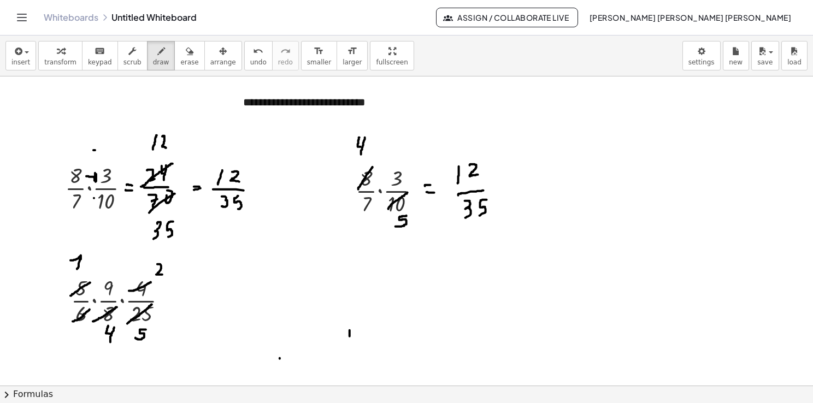
click at [90, 309] on div at bounding box center [406, 386] width 813 height 620
drag, startPoint x: 80, startPoint y: 326, endPoint x: 75, endPoint y: 345, distance: 19.7
click at [76, 345] on div at bounding box center [406, 386] width 813 height 620
drag, startPoint x: 151, startPoint y: 272, endPoint x: 165, endPoint y: 264, distance: 16.1
click at [165, 264] on div at bounding box center [406, 386] width 813 height 620
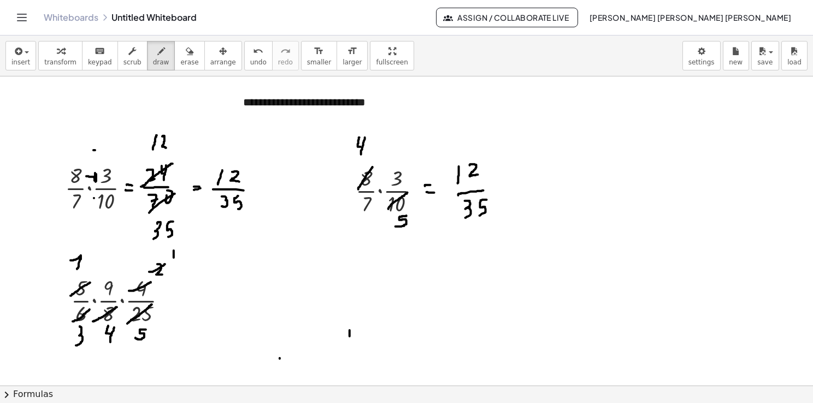
drag, startPoint x: 174, startPoint y: 250, endPoint x: 173, endPoint y: 265, distance: 14.8
click at [173, 265] on div at bounding box center [406, 386] width 813 height 620
drag, startPoint x: 169, startPoint y: 254, endPoint x: 175, endPoint y: 252, distance: 5.7
click at [175, 252] on div at bounding box center [406, 386] width 813 height 620
drag, startPoint x: 98, startPoint y: 293, endPoint x: 119, endPoint y: 279, distance: 25.5
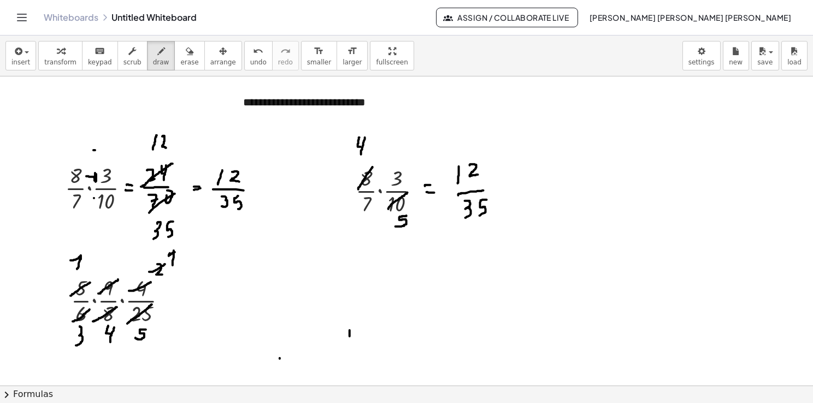
click at [119, 279] on div at bounding box center [406, 386] width 813 height 620
drag, startPoint x: 118, startPoint y: 256, endPoint x: 112, endPoint y: 272, distance: 17.5
click at [114, 272] on div at bounding box center [406, 386] width 813 height 620
drag, startPoint x: 73, startPoint y: 342, endPoint x: 87, endPoint y: 329, distance: 19.3
click at [87, 327] on div at bounding box center [406, 386] width 813 height 620
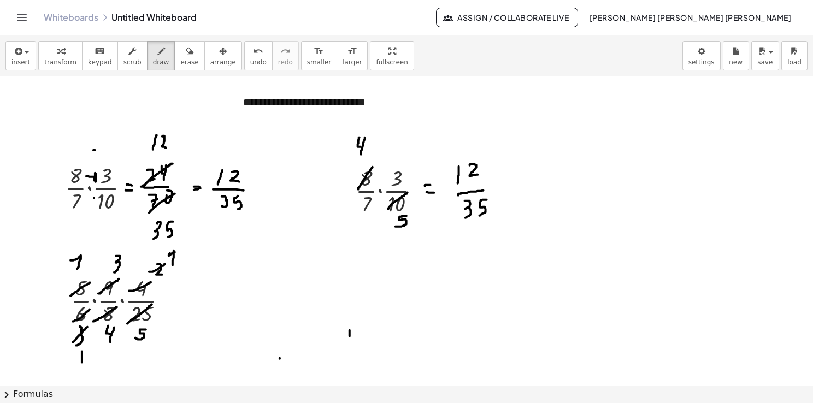
drag, startPoint x: 82, startPoint y: 351, endPoint x: 82, endPoint y: 363, distance: 12.0
click at [82, 363] on div at bounding box center [406, 386] width 813 height 620
drag, startPoint x: 76, startPoint y: 357, endPoint x: 83, endPoint y: 349, distance: 10.8
click at [83, 348] on div at bounding box center [406, 386] width 813 height 620
drag, startPoint x: 178, startPoint y: 302, endPoint x: 183, endPoint y: 299, distance: 6.1
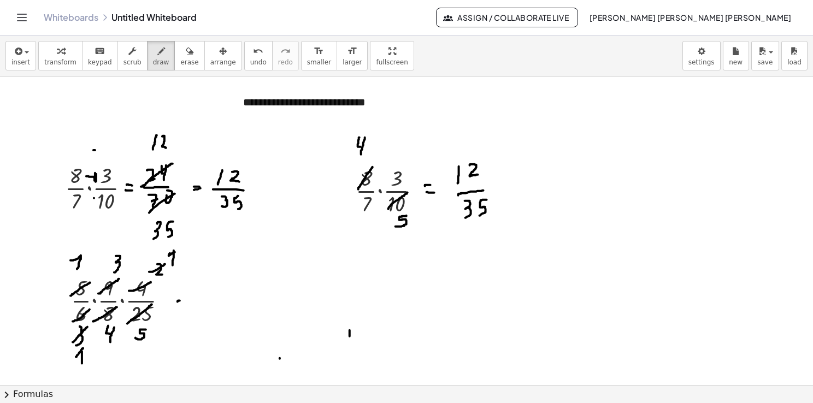
click at [183, 300] on div at bounding box center [406, 386] width 813 height 620
drag, startPoint x: 176, startPoint y: 294, endPoint x: 184, endPoint y: 294, distance: 7.6
click at [182, 294] on div at bounding box center [406, 386] width 813 height 620
drag, startPoint x: 212, startPoint y: 276, endPoint x: 209, endPoint y: 290, distance: 14.0
click at [210, 290] on div at bounding box center [406, 386] width 813 height 620
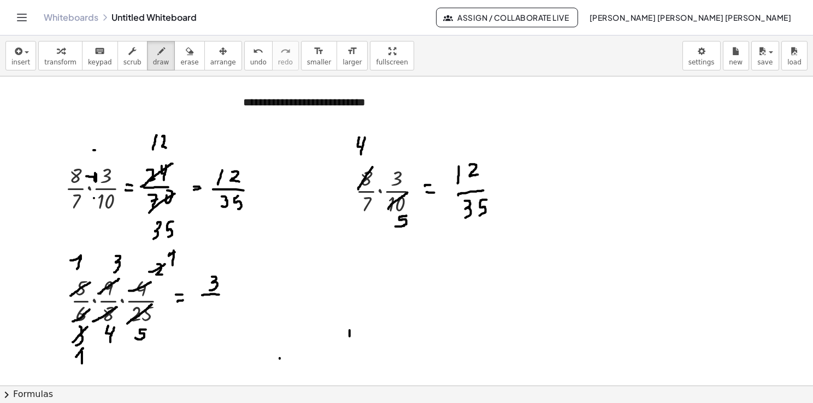
drag, startPoint x: 202, startPoint y: 295, endPoint x: 223, endPoint y: 295, distance: 21.3
click at [223, 295] on div at bounding box center [406, 386] width 813 height 620
drag, startPoint x: 206, startPoint y: 307, endPoint x: 211, endPoint y: 316, distance: 10.0
click at [211, 316] on div at bounding box center [406, 386] width 813 height 620
click at [218, 309] on div at bounding box center [406, 386] width 813 height 620
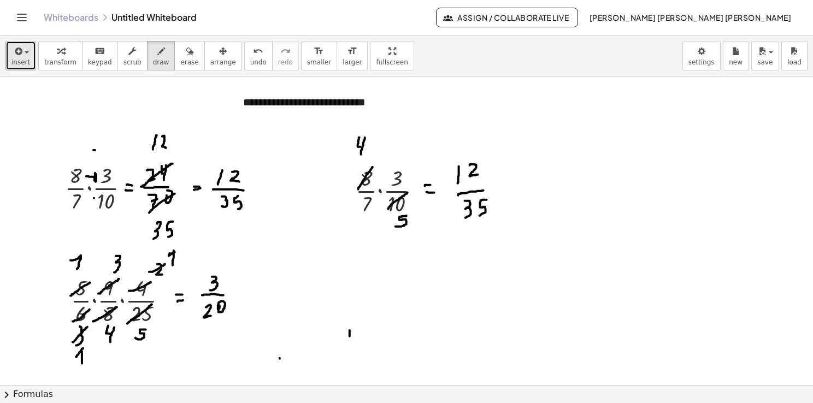
click at [23, 67] on button "insert" at bounding box center [20, 56] width 31 height 30
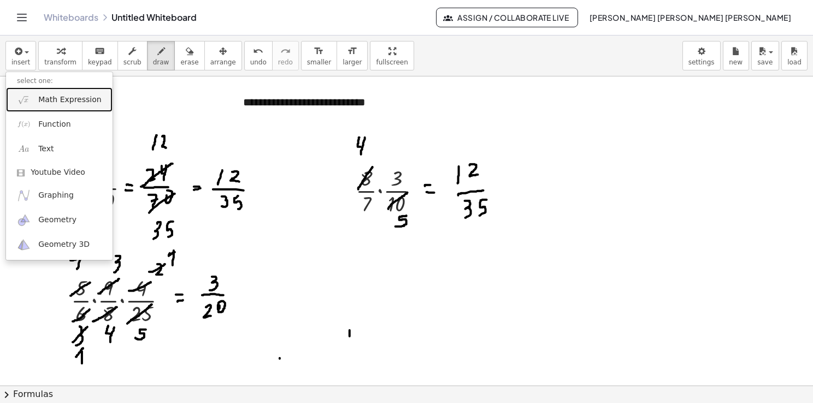
click at [94, 108] on link "Math Expression" at bounding box center [59, 99] width 107 height 25
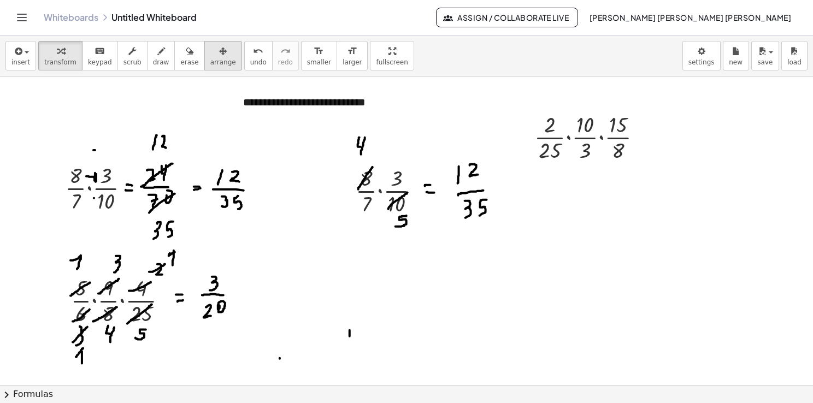
click at [210, 58] on span "arrange" at bounding box center [223, 62] width 26 height 8
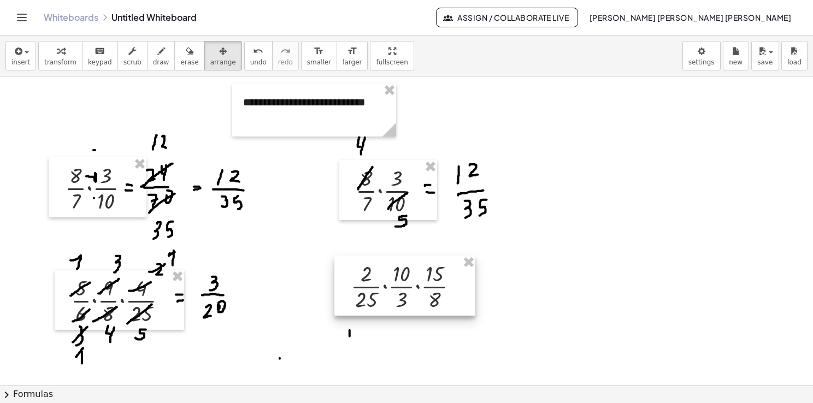
drag, startPoint x: 594, startPoint y: 119, endPoint x: 410, endPoint y: 268, distance: 236.5
click at [410, 268] on div at bounding box center [404, 286] width 141 height 60
click at [552, 296] on div at bounding box center [406, 386] width 813 height 620
click at [588, 312] on div at bounding box center [406, 386] width 813 height 620
click at [157, 63] on button "draw" at bounding box center [161, 56] width 28 height 30
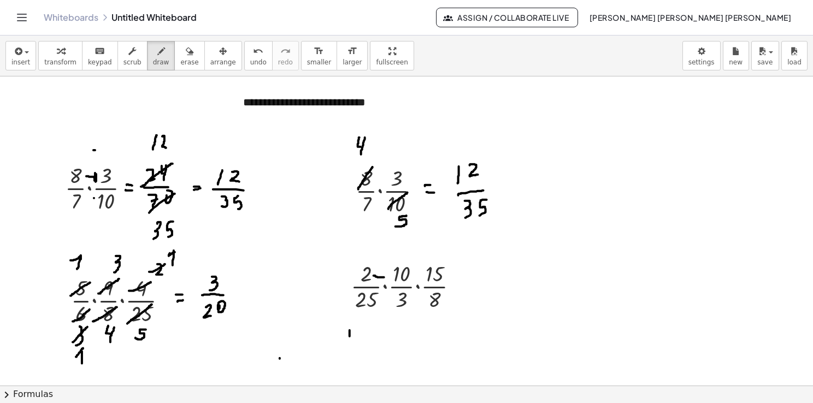
drag, startPoint x: 374, startPoint y: 275, endPoint x: 385, endPoint y: 277, distance: 11.0
click at [385, 277] on div at bounding box center [406, 386] width 813 height 620
drag, startPoint x: 384, startPoint y: 273, endPoint x: 382, endPoint y: 281, distance: 8.4
click at [382, 281] on div at bounding box center [406, 386] width 813 height 620
drag, startPoint x: 630, startPoint y: 91, endPoint x: 636, endPoint y: 101, distance: 11.7
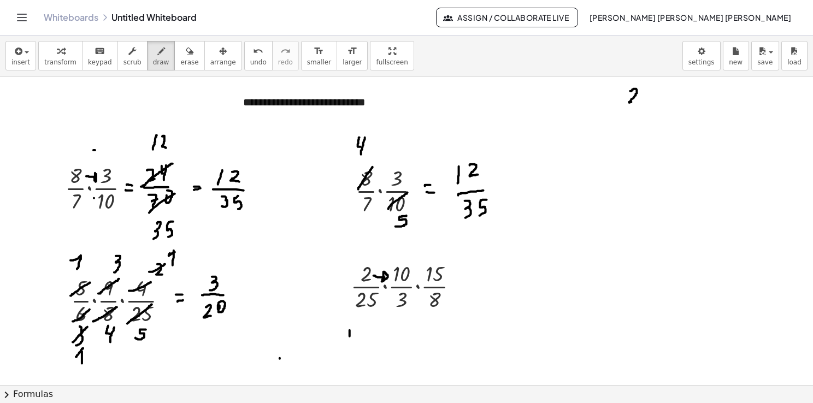
click at [636, 101] on div at bounding box center [406, 386] width 813 height 620
drag, startPoint x: 643, startPoint y: 93, endPoint x: 635, endPoint y: 95, distance: 8.0
click at [636, 92] on div at bounding box center [406, 386] width 813 height 620
drag, startPoint x: 635, startPoint y: 110, endPoint x: 635, endPoint y: 125, distance: 14.2
click at [635, 125] on div at bounding box center [406, 386] width 813 height 620
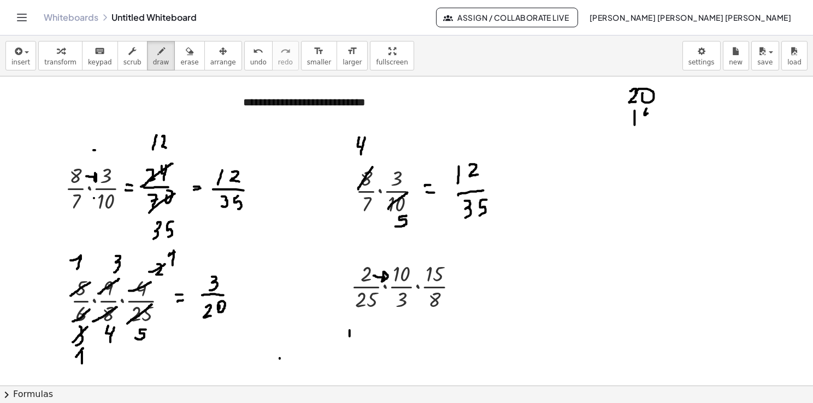
drag, startPoint x: 647, startPoint y: 108, endPoint x: 645, endPoint y: 122, distance: 13.8
click at [645, 122] on div at bounding box center [406, 386] width 813 height 620
drag, startPoint x: 629, startPoint y: 133, endPoint x: 661, endPoint y: 127, distance: 32.4
click at [661, 127] on div at bounding box center [406, 386] width 813 height 620
drag, startPoint x: 623, startPoint y: 115, endPoint x: 626, endPoint y: 123, distance: 8.1
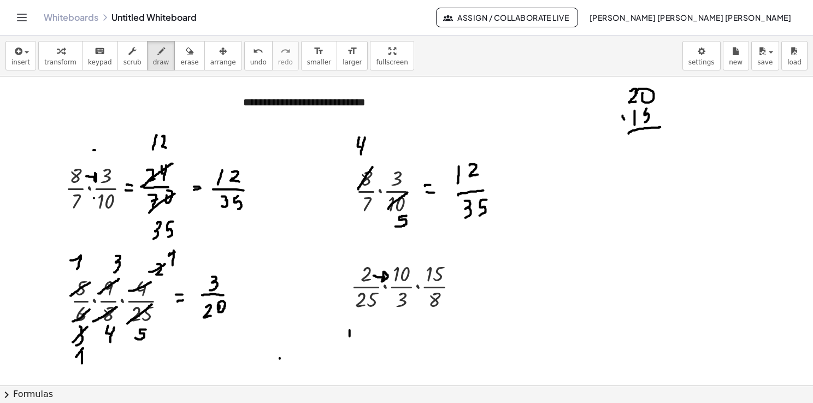
click at [626, 123] on div at bounding box center [406, 386] width 813 height 620
drag, startPoint x: 626, startPoint y: 115, endPoint x: 623, endPoint y: 126, distance: 11.1
click at [623, 125] on div at bounding box center [406, 386] width 813 height 620
drag, startPoint x: 370, startPoint y: 263, endPoint x: 392, endPoint y: 265, distance: 21.9
click at [392, 265] on div at bounding box center [406, 386] width 813 height 620
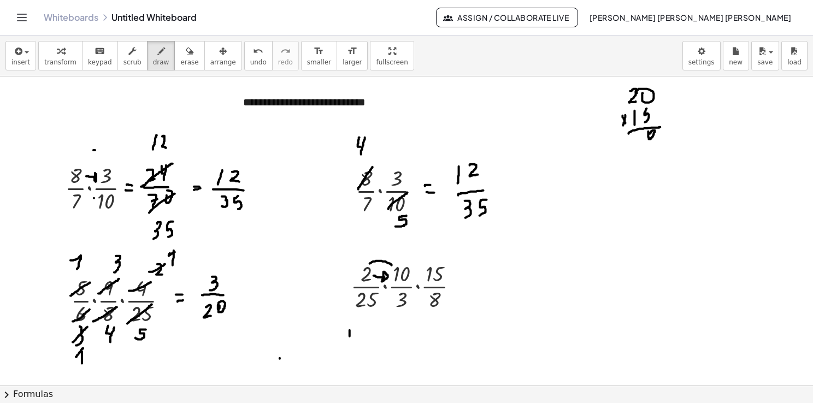
click at [649, 134] on div at bounding box center [406, 386] width 813 height 620
drag, startPoint x: 629, startPoint y: 131, endPoint x: 633, endPoint y: 143, distance: 12.1
click at [632, 145] on div at bounding box center [406, 386] width 813 height 620
click at [638, 135] on div at bounding box center [406, 386] width 813 height 620
drag, startPoint x: 640, startPoint y: 165, endPoint x: 645, endPoint y: 156, distance: 9.8
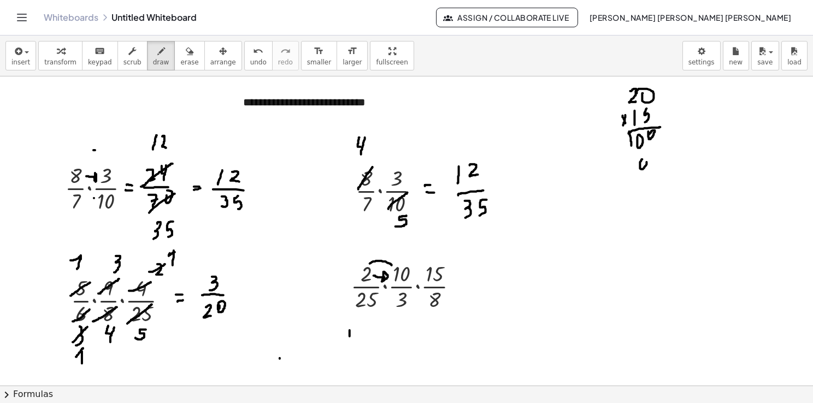
click at [645, 156] on div at bounding box center [406, 386] width 813 height 620
drag, startPoint x: 631, startPoint y: 161, endPoint x: 632, endPoint y: 170, distance: 8.8
click at [632, 170] on div at bounding box center [406, 386] width 813 height 620
drag, startPoint x: 615, startPoint y: 174, endPoint x: 708, endPoint y: 182, distance: 93.2
click at [708, 182] on div at bounding box center [406, 386] width 813 height 620
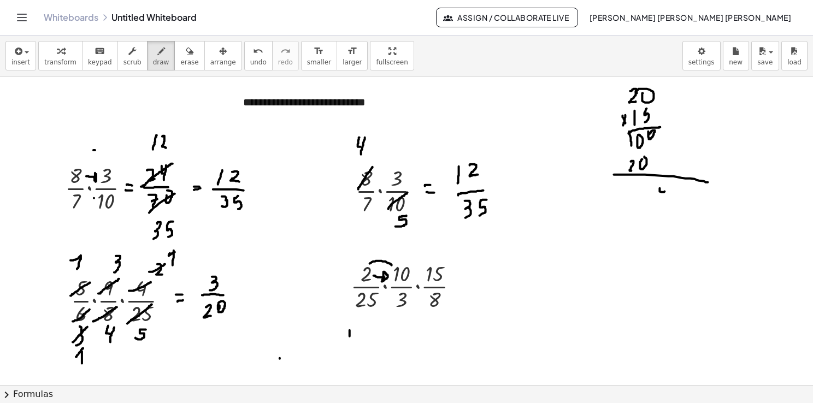
click at [662, 185] on div at bounding box center [406, 386] width 813 height 620
click at [651, 180] on div at bounding box center [406, 386] width 813 height 620
drag, startPoint x: 636, startPoint y: 180, endPoint x: 629, endPoint y: 193, distance: 14.9
click at [629, 193] on div at bounding box center [406, 386] width 813 height 620
drag, startPoint x: 455, startPoint y: 283, endPoint x: 461, endPoint y: 283, distance: 6.0
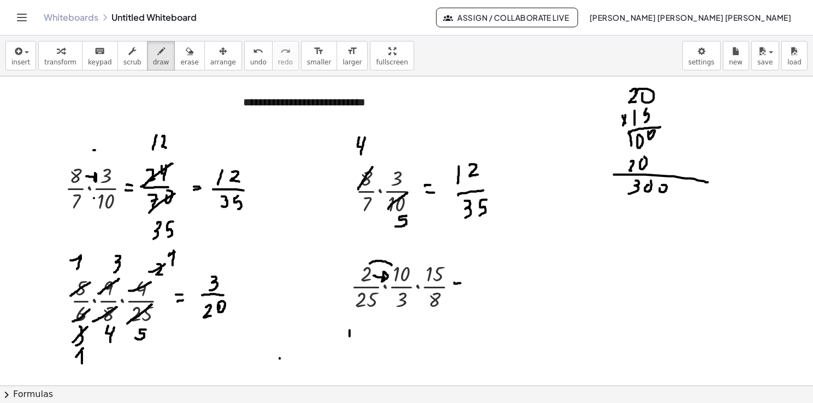
click at [461, 283] on div at bounding box center [406, 386] width 813 height 620
click at [461, 287] on div at bounding box center [406, 386] width 813 height 620
drag, startPoint x: 474, startPoint y: 269, endPoint x: 476, endPoint y: 282, distance: 13.3
click at [477, 283] on div at bounding box center [406, 386] width 813 height 620
click at [496, 268] on div at bounding box center [406, 386] width 813 height 620
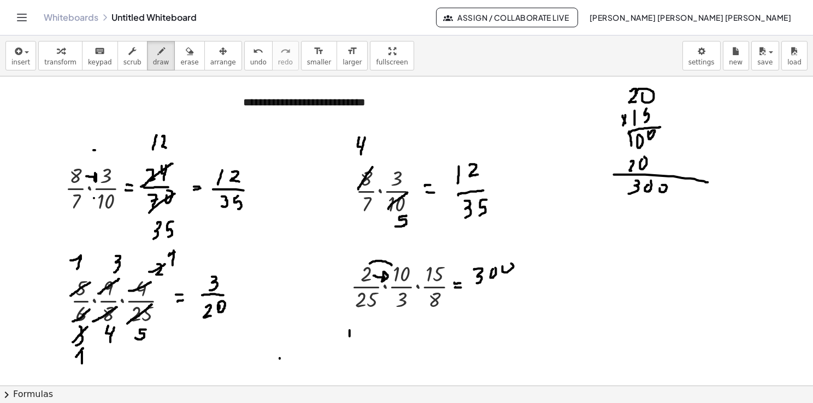
click at [505, 264] on div at bounding box center [406, 386] width 813 height 620
drag, startPoint x: 474, startPoint y: 286, endPoint x: 517, endPoint y: 281, distance: 44.0
click at [517, 281] on div at bounding box center [406, 386] width 813 height 620
drag, startPoint x: 380, startPoint y: 300, endPoint x: 387, endPoint y: 303, distance: 7.4
click at [387, 303] on div at bounding box center [406, 386] width 813 height 620
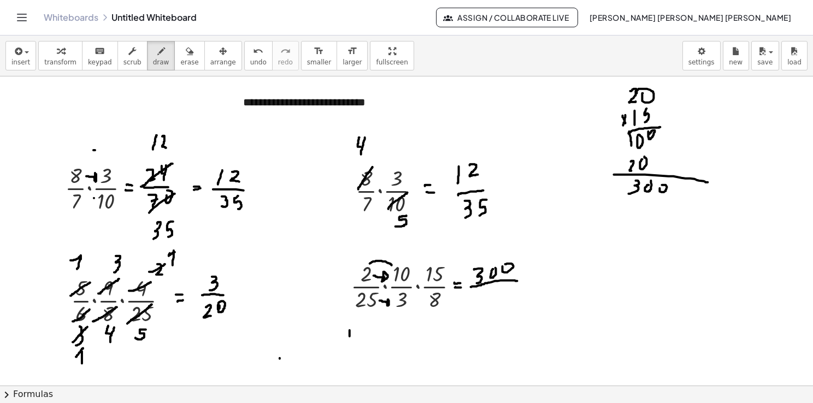
drag, startPoint x: 388, startPoint y: 299, endPoint x: 386, endPoint y: 307, distance: 7.3
click at [386, 307] on div at bounding box center [406, 386] width 813 height 620
drag, startPoint x: 704, startPoint y: 221, endPoint x: 708, endPoint y: 228, distance: 8.8
click at [708, 228] on div at bounding box center [406, 386] width 813 height 620
drag, startPoint x: 724, startPoint y: 215, endPoint x: 718, endPoint y: 232, distance: 17.8
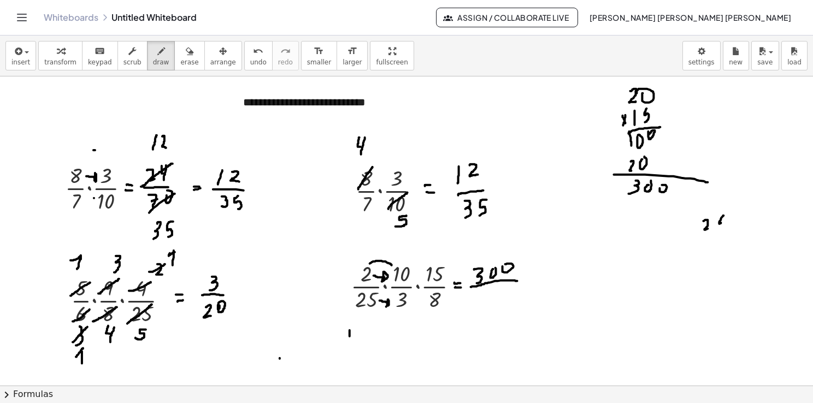
click at [720, 232] on div at bounding box center [406, 386] width 813 height 620
drag, startPoint x: 719, startPoint y: 240, endPoint x: 719, endPoint y: 247, distance: 7.6
click at [721, 247] on div at bounding box center [406, 386] width 813 height 620
click at [708, 246] on div at bounding box center [406, 386] width 813 height 620
drag, startPoint x: 705, startPoint y: 246, endPoint x: 709, endPoint y: 237, distance: 10.0
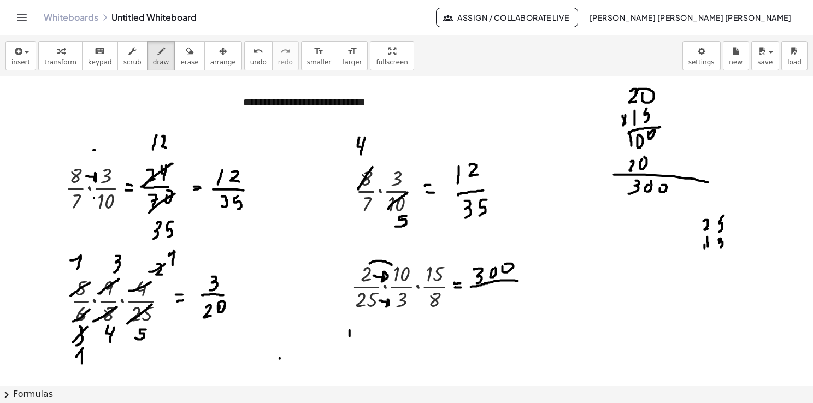
click at [708, 237] on div at bounding box center [406, 386] width 813 height 620
drag, startPoint x: 700, startPoint y: 251, endPoint x: 740, endPoint y: 246, distance: 40.3
click at [740, 245] on div at bounding box center [406, 386] width 813 height 620
drag, startPoint x: 731, startPoint y: 257, endPoint x: 728, endPoint y: 268, distance: 11.4
click at [728, 268] on div at bounding box center [406, 386] width 813 height 620
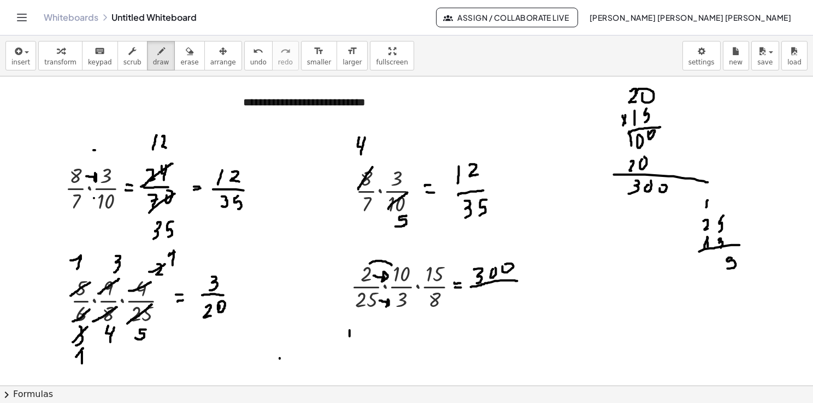
drag, startPoint x: 708, startPoint y: 200, endPoint x: 706, endPoint y: 211, distance: 11.6
click at [706, 211] on div at bounding box center [406, 386] width 813 height 620
drag, startPoint x: 706, startPoint y: 258, endPoint x: 710, endPoint y: 274, distance: 17.0
click at [710, 274] on div at bounding box center [406, 386] width 813 height 620
drag, startPoint x: 708, startPoint y: 266, endPoint x: 714, endPoint y: 266, distance: 6.6
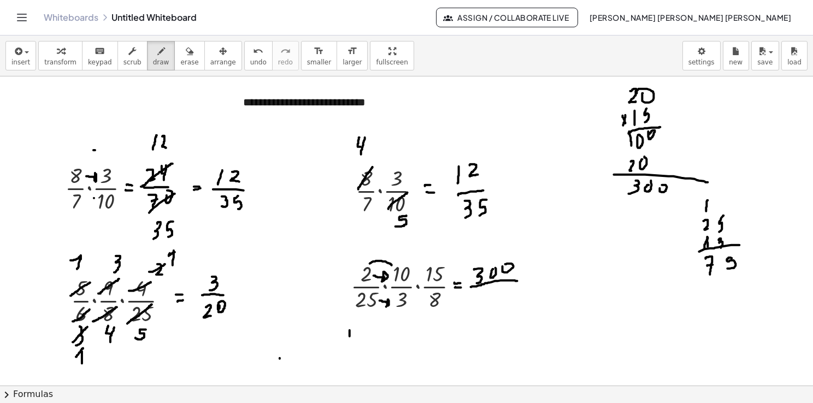
click at [714, 264] on div at bounding box center [406, 386] width 813 height 620
click at [741, 274] on div at bounding box center [406, 386] width 813 height 620
drag, startPoint x: 703, startPoint y: 305, endPoint x: 761, endPoint y: 303, distance: 58.0
click at [761, 303] on div at bounding box center [406, 386] width 813 height 620
drag, startPoint x: 745, startPoint y: 320, endPoint x: 747, endPoint y: 313, distance: 7.8
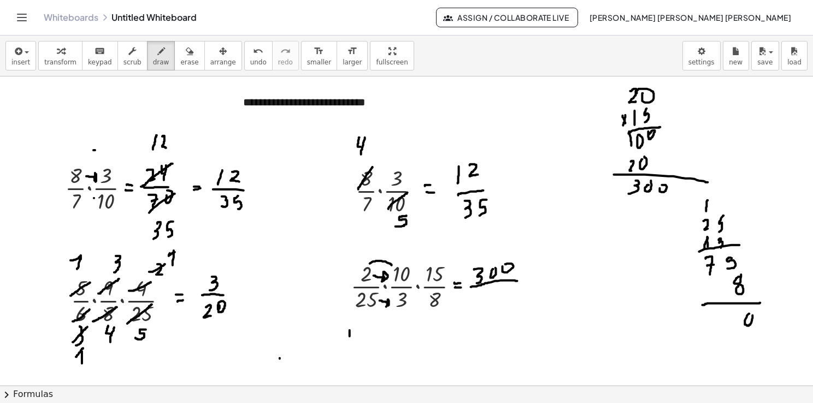
click at [750, 309] on div at bounding box center [406, 386] width 813 height 620
drag, startPoint x: 692, startPoint y: 241, endPoint x: 696, endPoint y: 247, distance: 7.6
click at [695, 247] on div at bounding box center [406, 386] width 813 height 620
drag, startPoint x: 698, startPoint y: 243, endPoint x: 697, endPoint y: 255, distance: 11.5
click at [697, 255] on div at bounding box center [406, 386] width 813 height 620
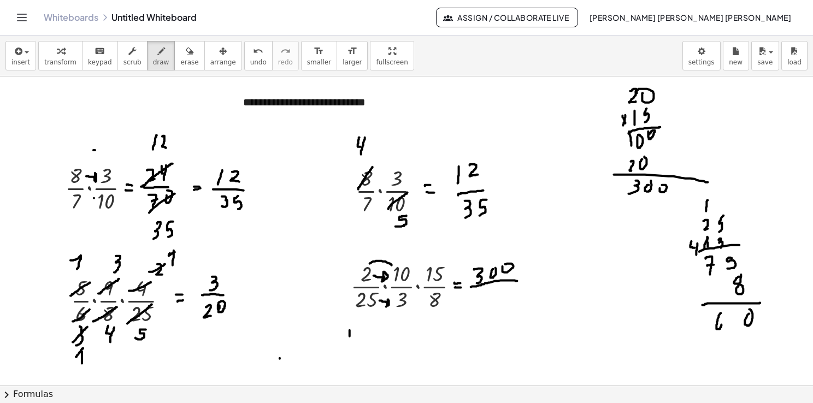
drag, startPoint x: 721, startPoint y: 313, endPoint x: 718, endPoint y: 325, distance: 11.8
click at [718, 325] on div at bounding box center [406, 386] width 813 height 620
click at [733, 313] on div at bounding box center [406, 386] width 813 height 620
drag, startPoint x: 487, startPoint y: 290, endPoint x: 488, endPoint y: 300, distance: 10.9
click at [486, 299] on div at bounding box center [406, 386] width 813 height 620
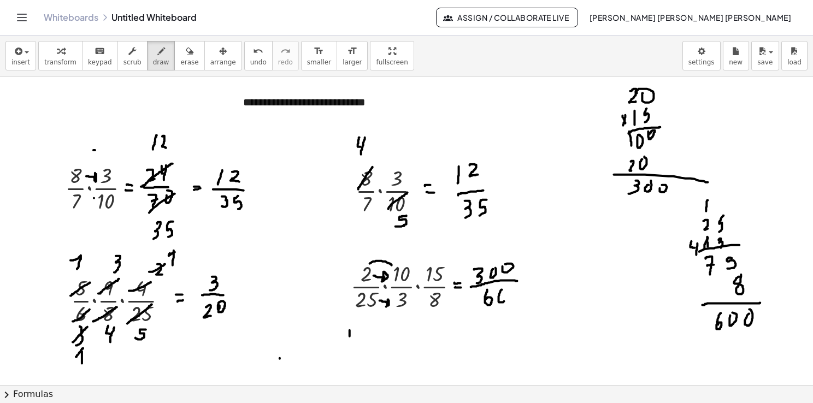
click at [503, 288] on div at bounding box center [406, 386] width 813 height 620
drag, startPoint x: 512, startPoint y: 289, endPoint x: 508, endPoint y: 284, distance: 6.6
click at [508, 284] on div at bounding box center [406, 386] width 813 height 620
click at [186, 56] on icon "button" at bounding box center [190, 51] width 8 height 13
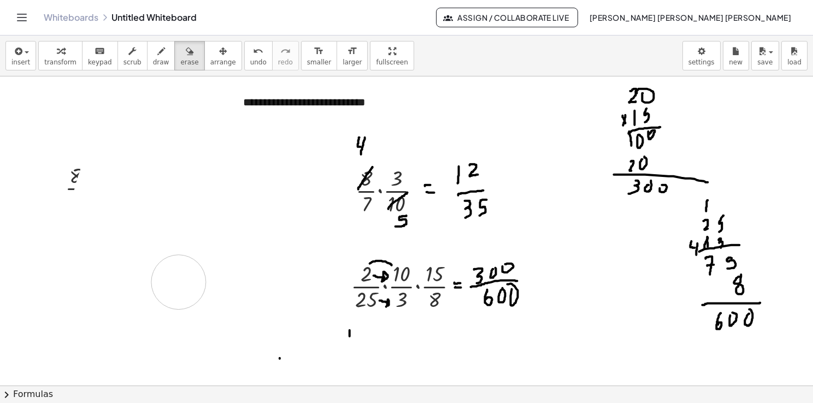
drag, startPoint x: 211, startPoint y: 202, endPoint x: 162, endPoint y: 93, distance: 119.3
click at [182, 55] on div "**********" at bounding box center [406, 220] width 813 height 368
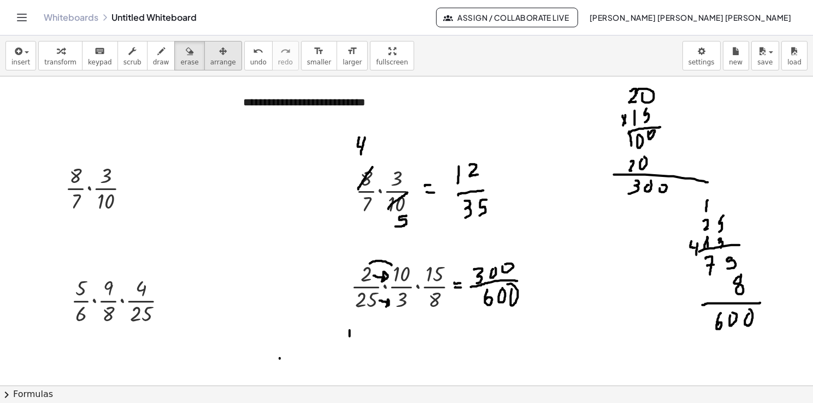
click at [219, 56] on div "insert select one: Math Expression Function Text Youtube Video Graphing Geometr…" at bounding box center [406, 56] width 813 height 41
click at [196, 73] on div "insert select one: Math Expression Function Text Youtube Video Graphing Geometr…" at bounding box center [406, 56] width 813 height 41
click at [211, 56] on div "button" at bounding box center [223, 50] width 26 height 13
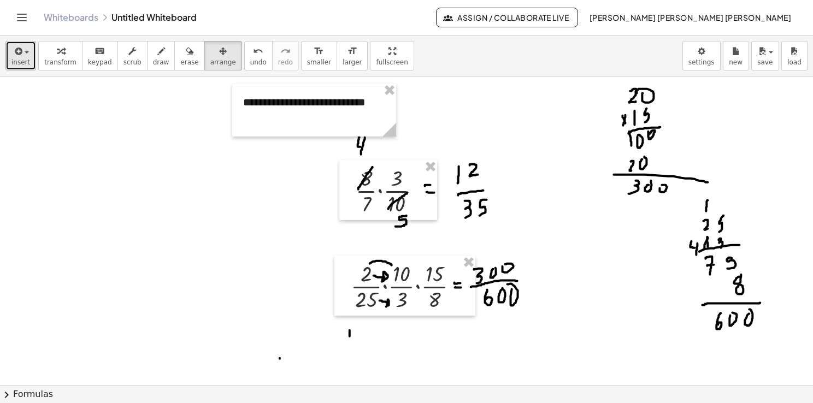
click at [24, 55] on div "button" at bounding box center [20, 50] width 19 height 13
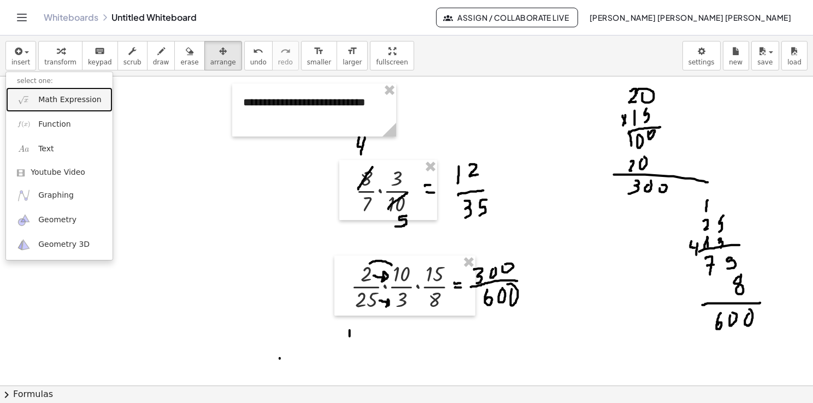
click at [50, 100] on span "Math Expression" at bounding box center [69, 100] width 63 height 11
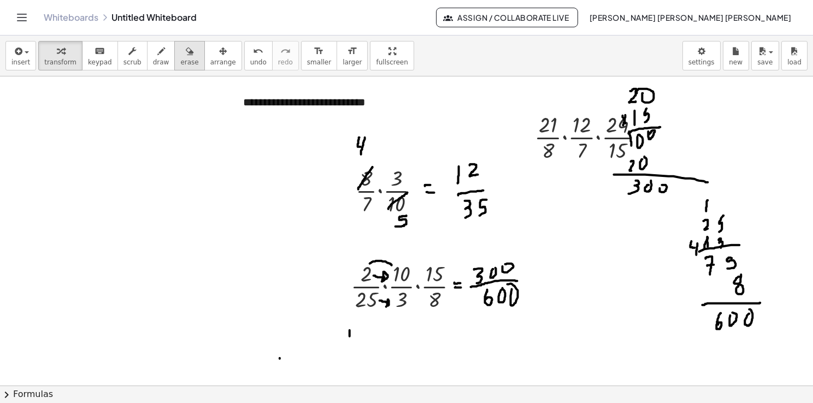
click at [183, 58] on button "erase" at bounding box center [189, 56] width 30 height 30
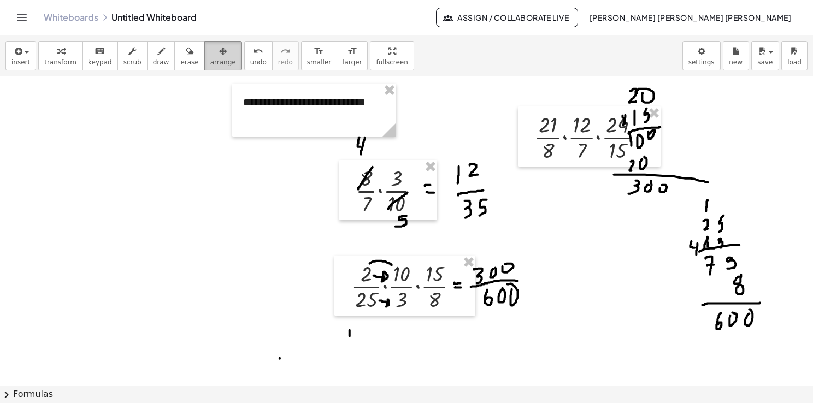
click at [210, 59] on span "arrange" at bounding box center [223, 62] width 26 height 8
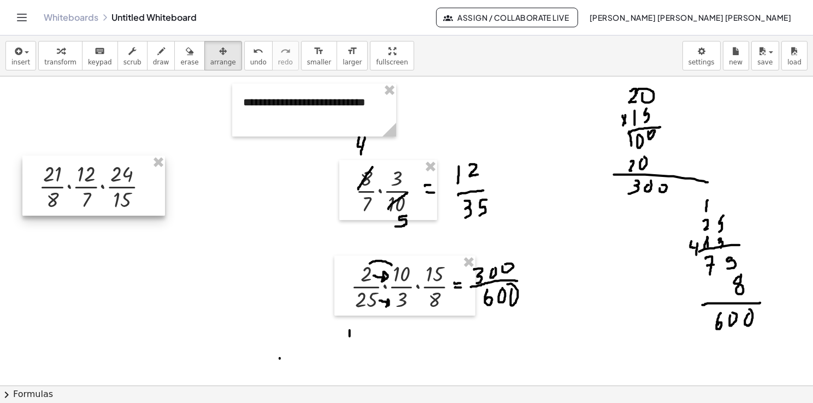
drag, startPoint x: 562, startPoint y: 134, endPoint x: 67, endPoint y: 182, distance: 497.4
click at [67, 182] on div at bounding box center [93, 186] width 143 height 60
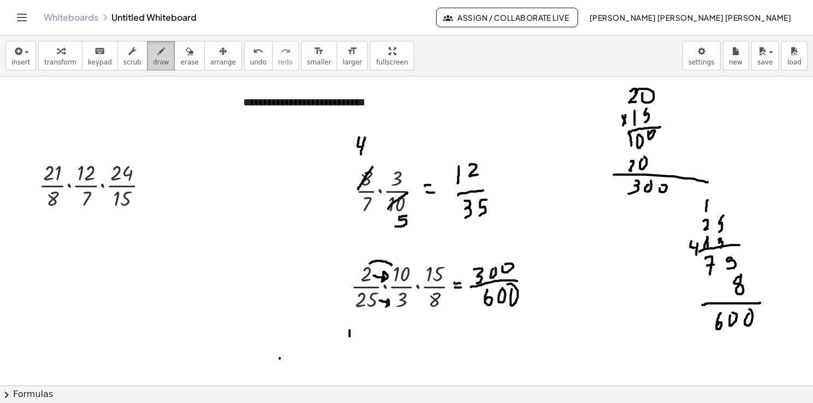
click at [153, 49] on div "button" at bounding box center [161, 50] width 16 height 13
drag, startPoint x: 186, startPoint y: 185, endPoint x: 195, endPoint y: 182, distance: 9.2
click at [195, 182] on div at bounding box center [406, 386] width 813 height 620
click at [192, 175] on div at bounding box center [406, 386] width 813 height 620
drag, startPoint x: 212, startPoint y: 163, endPoint x: 216, endPoint y: 176, distance: 13.3
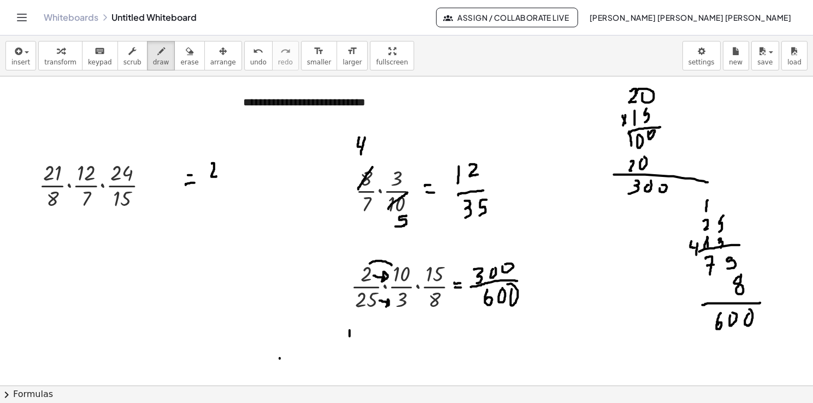
click at [216, 176] on div at bounding box center [406, 386] width 813 height 620
drag, startPoint x: 225, startPoint y: 166, endPoint x: 222, endPoint y: 177, distance: 11.7
click at [223, 177] on div at bounding box center [406, 386] width 813 height 620
drag, startPoint x: 232, startPoint y: 169, endPoint x: 236, endPoint y: 177, distance: 9.3
click at [236, 177] on div at bounding box center [406, 386] width 813 height 620
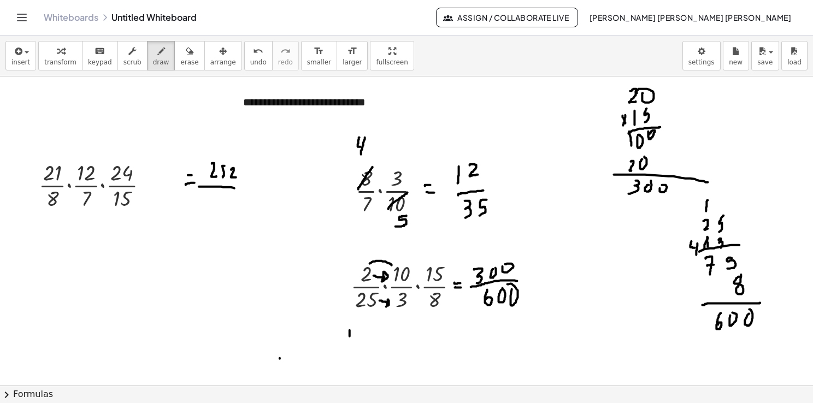
drag, startPoint x: 199, startPoint y: 186, endPoint x: 238, endPoint y: 188, distance: 39.4
click at [238, 188] on div at bounding box center [406, 386] width 813 height 620
click at [221, 197] on div at bounding box center [406, 386] width 813 height 620
drag, startPoint x: 229, startPoint y: 198, endPoint x: 232, endPoint y: 203, distance: 5.6
click at [232, 203] on div at bounding box center [406, 386] width 813 height 620
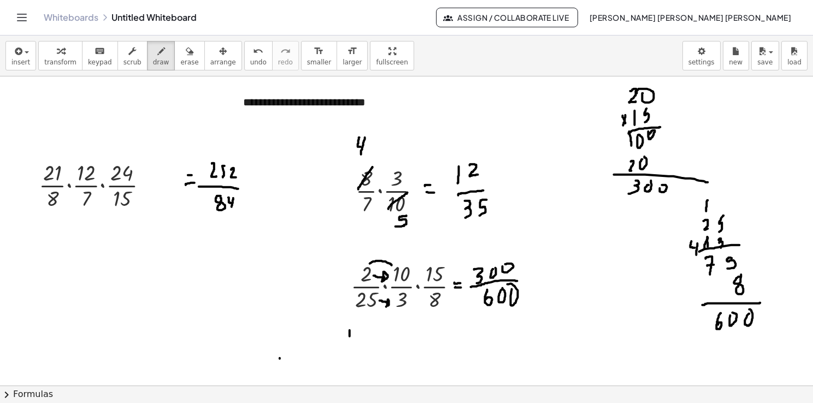
drag, startPoint x: 233, startPoint y: 198, endPoint x: 232, endPoint y: 207, distance: 9.4
click at [232, 207] on div at bounding box center [406, 386] width 813 height 620
click at [241, 196] on div at bounding box center [406, 386] width 813 height 620
drag, startPoint x: 109, startPoint y: 102, endPoint x: 113, endPoint y: 108, distance: 7.1
click at [114, 107] on div at bounding box center [406, 386] width 813 height 620
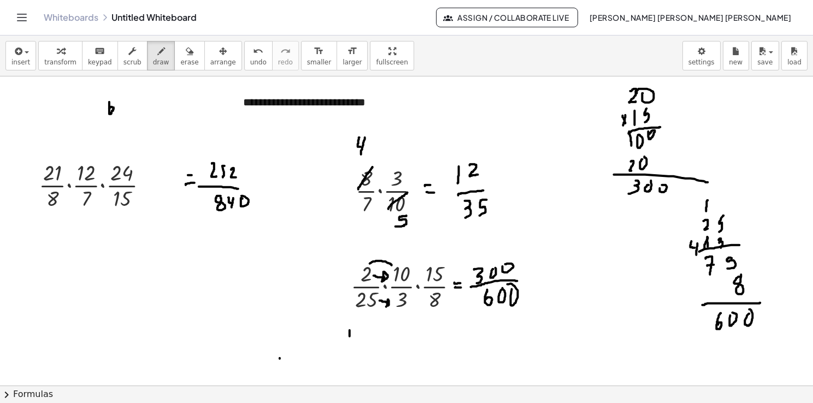
click at [109, 108] on div at bounding box center [406, 386] width 813 height 620
click at [121, 102] on div at bounding box center [406, 386] width 813 height 620
drag, startPoint x: 131, startPoint y: 101, endPoint x: 131, endPoint y: 108, distance: 7.1
click at [131, 108] on div at bounding box center [406, 386] width 813 height 620
drag, startPoint x: 133, startPoint y: 102, endPoint x: 131, endPoint y: 111, distance: 10.1
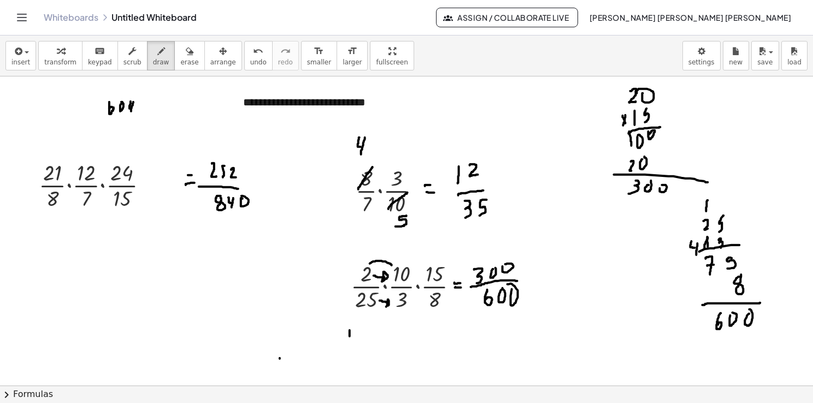
click at [131, 111] on div at bounding box center [406, 386] width 813 height 620
click at [141, 102] on div at bounding box center [406, 386] width 813 height 620
drag, startPoint x: 108, startPoint y: 121, endPoint x: 146, endPoint y: 121, distance: 37.7
click at [146, 121] on div at bounding box center [406, 386] width 813 height 620
click at [119, 130] on div at bounding box center [406, 386] width 813 height 620
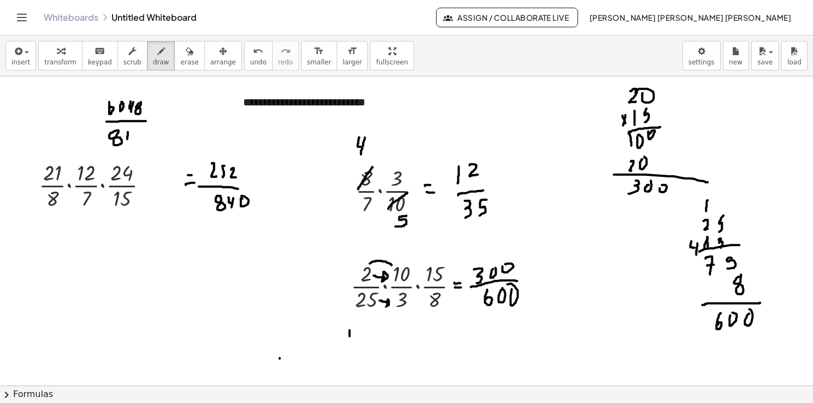
drag, startPoint x: 128, startPoint y: 132, endPoint x: 131, endPoint y: 139, distance: 7.8
click at [131, 139] on div at bounding box center [406, 386] width 813 height 620
drag, startPoint x: 133, startPoint y: 132, endPoint x: 132, endPoint y: 143, distance: 11.6
click at [132, 143] on div at bounding box center [406, 386] width 813 height 620
click at [140, 131] on div at bounding box center [406, 386] width 813 height 620
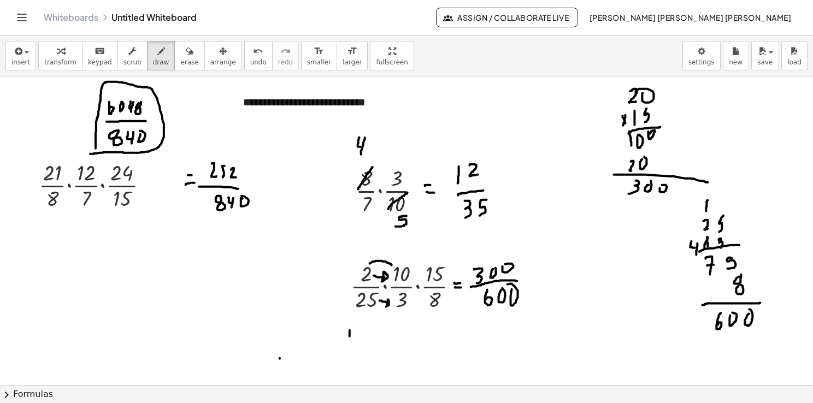
drag, startPoint x: 90, startPoint y: 154, endPoint x: 96, endPoint y: 150, distance: 6.7
click at [96, 150] on div at bounding box center [406, 386] width 813 height 620
click at [170, 122] on div at bounding box center [406, 386] width 813 height 620
drag, startPoint x: 55, startPoint y: 165, endPoint x: 81, endPoint y: 161, distance: 26.6
click at [81, 161] on div at bounding box center [406, 386] width 813 height 620
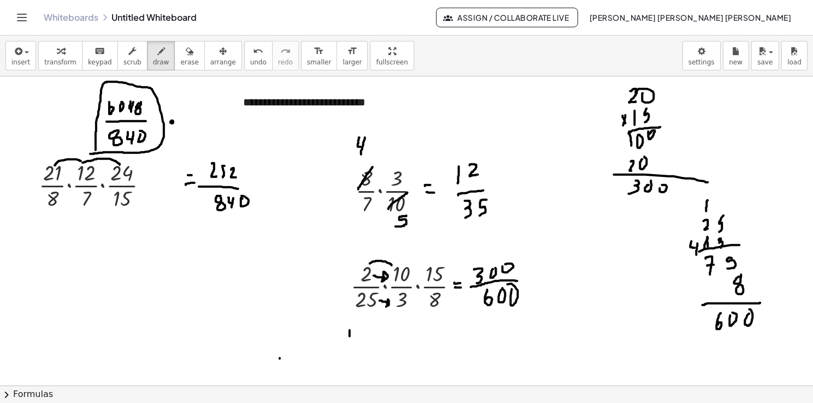
drag, startPoint x: 82, startPoint y: 162, endPoint x: 120, endPoint y: 166, distance: 37.9
click at [120, 166] on div at bounding box center [406, 386] width 813 height 620
